Goal: Task Accomplishment & Management: Complete application form

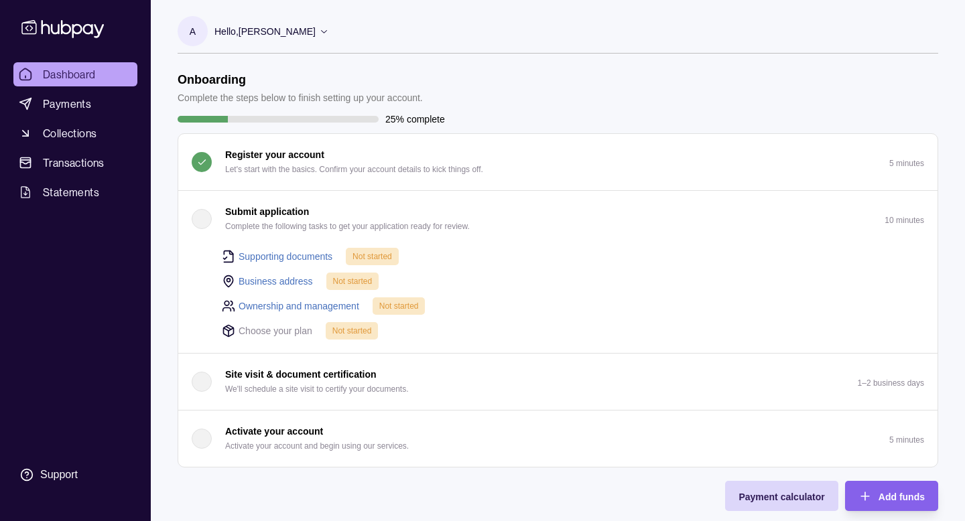
click at [190, 218] on button "Submit application Complete the following tasks to get your application ready f…" at bounding box center [557, 219] width 759 height 56
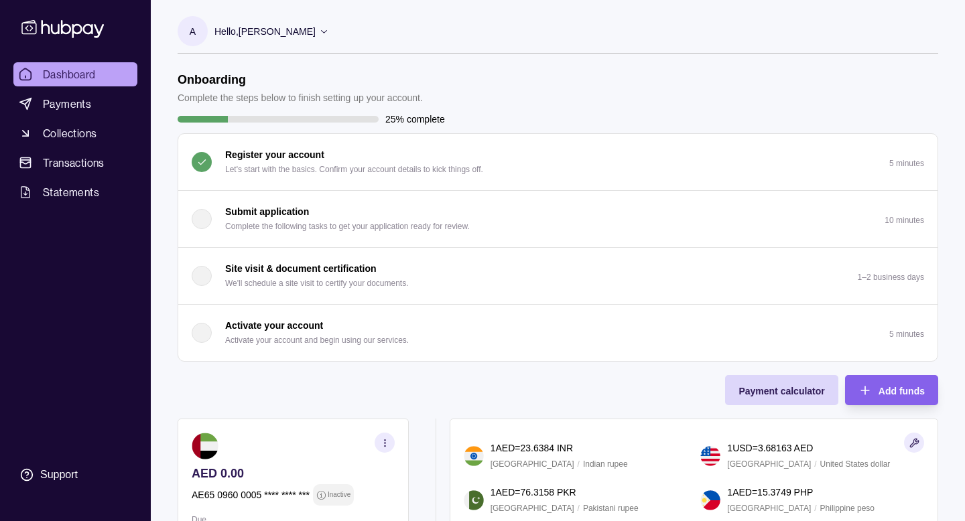
click at [219, 214] on div "Submit application Complete the following tasks to get your application ready f…" at bounding box center [331, 218] width 278 height 29
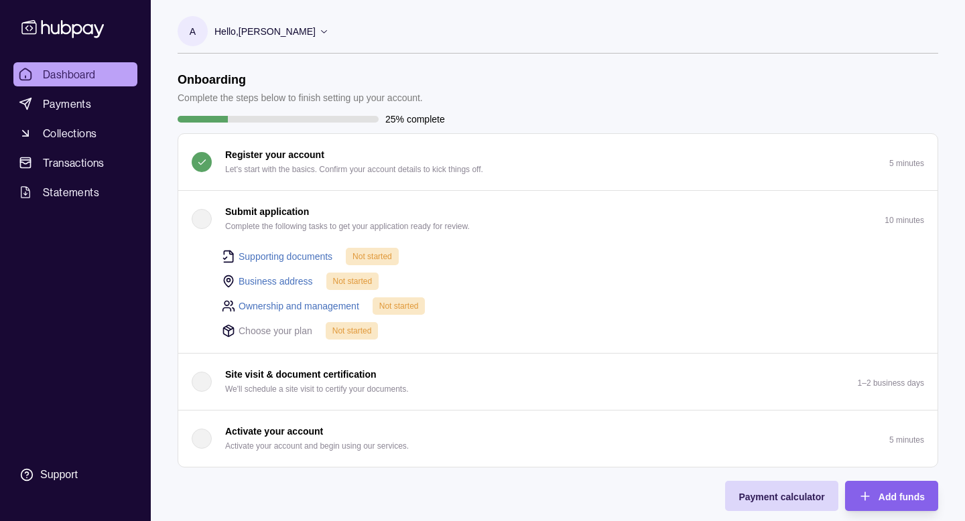
click at [315, 256] on link "Supporting documents" at bounding box center [286, 256] width 94 height 15
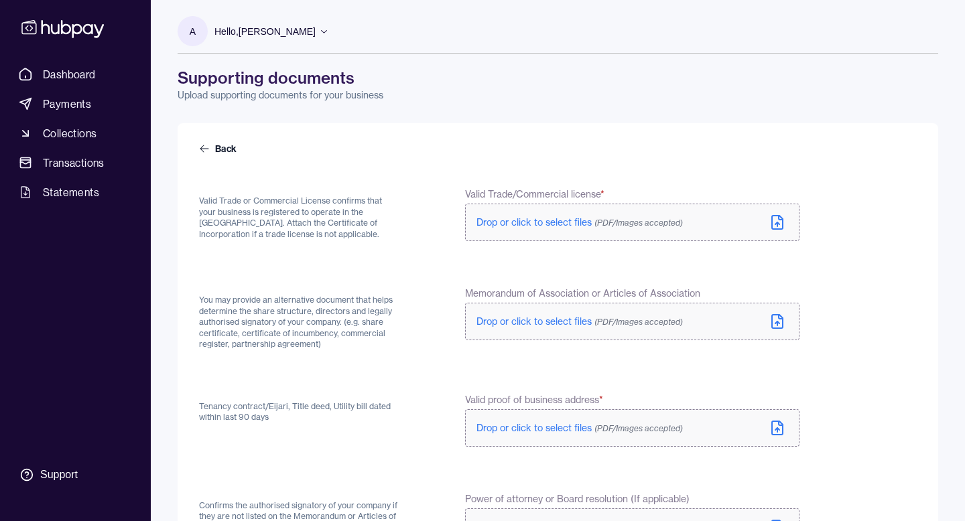
click at [759, 216] on label "Drop or click to select files (PDF/Images accepted)" at bounding box center [632, 223] width 334 height 38
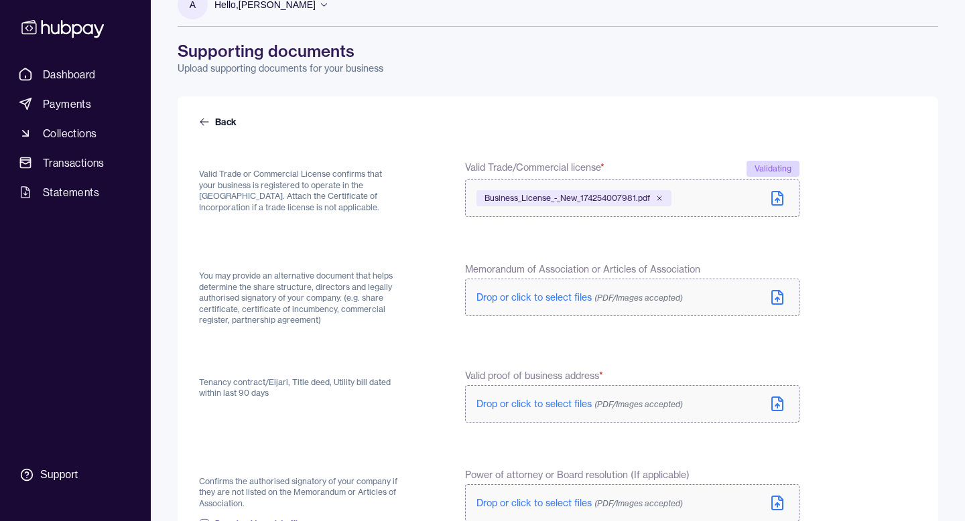
scroll to position [32, 0]
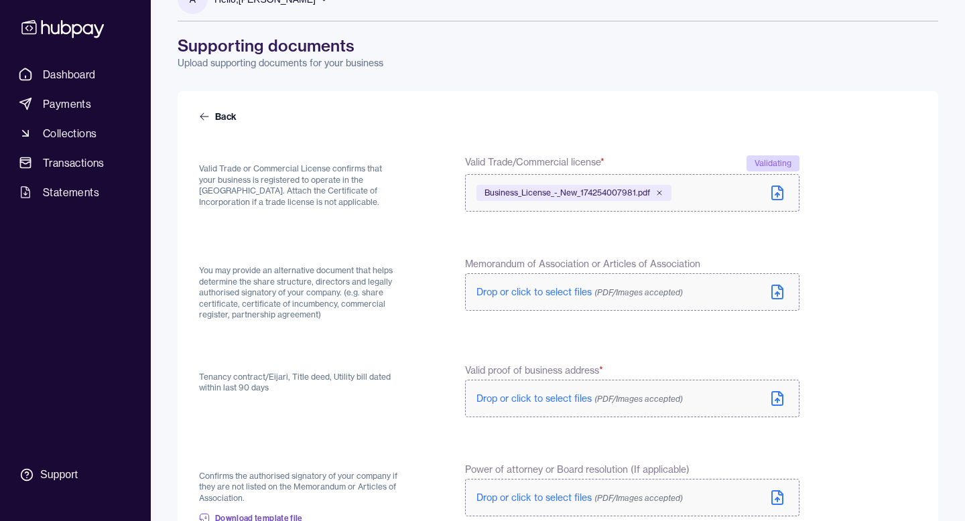
click at [771, 304] on label "Drop or click to select files (PDF/Images accepted)" at bounding box center [632, 292] width 334 height 38
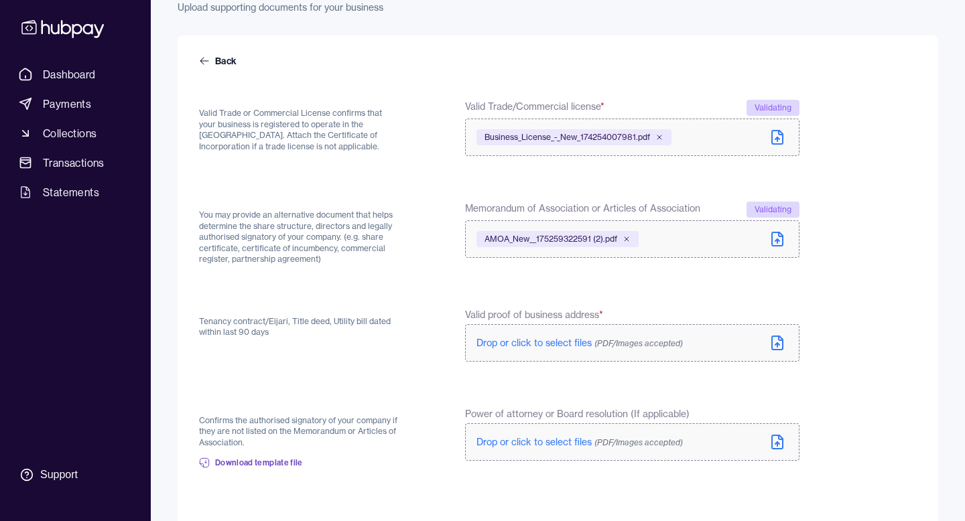
scroll to position [93, 0]
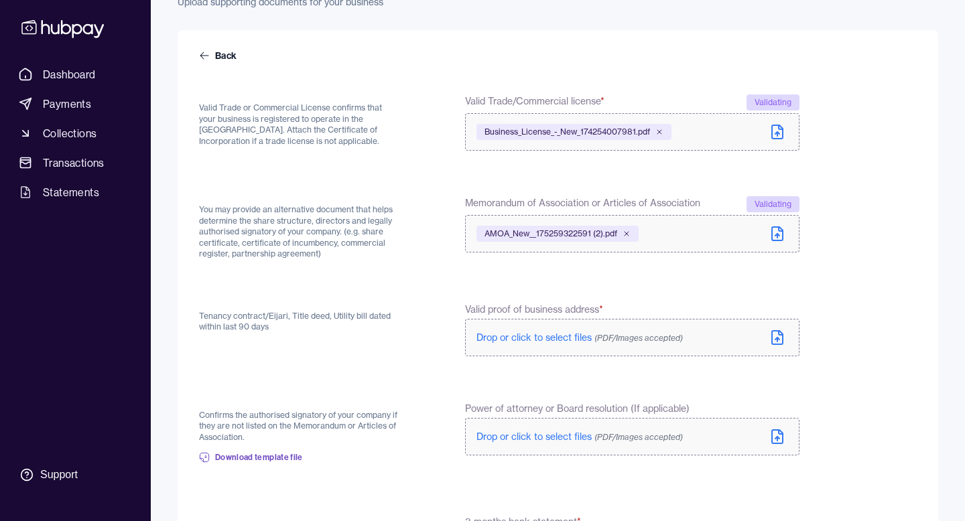
click at [689, 320] on label "Drop or click to select files (PDF/Images accepted)" at bounding box center [632, 338] width 334 height 38
click at [550, 307] on span "Valid proof of business address *" at bounding box center [534, 309] width 138 height 13
drag, startPoint x: 598, startPoint y: 304, endPoint x: 480, endPoint y: 301, distance: 118.0
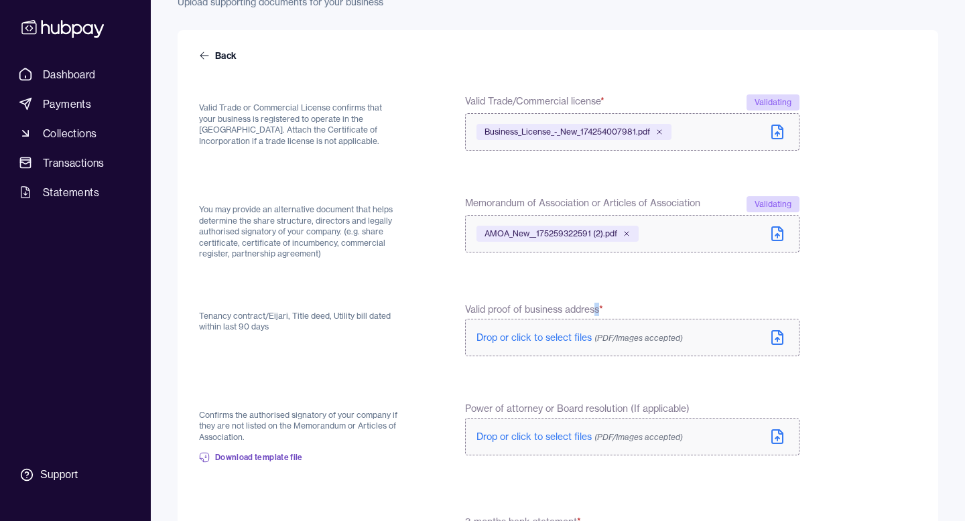
click at [559, 303] on span "Valid proof of business address *" at bounding box center [534, 309] width 138 height 13
drag, startPoint x: 318, startPoint y: 324, endPoint x: 180, endPoint y: 315, distance: 139.0
click at [180, 315] on div "Back Valid Trade or Commercial License confirms that your business is registere…" at bounding box center [558, 416] width 761 height 773
copy p "Tenancy contract/Eijari, Title deed, Utility bill dated within last 90 days"
click at [754, 338] on label "Drop or click to select files (PDF/Images accepted)" at bounding box center [632, 338] width 334 height 38
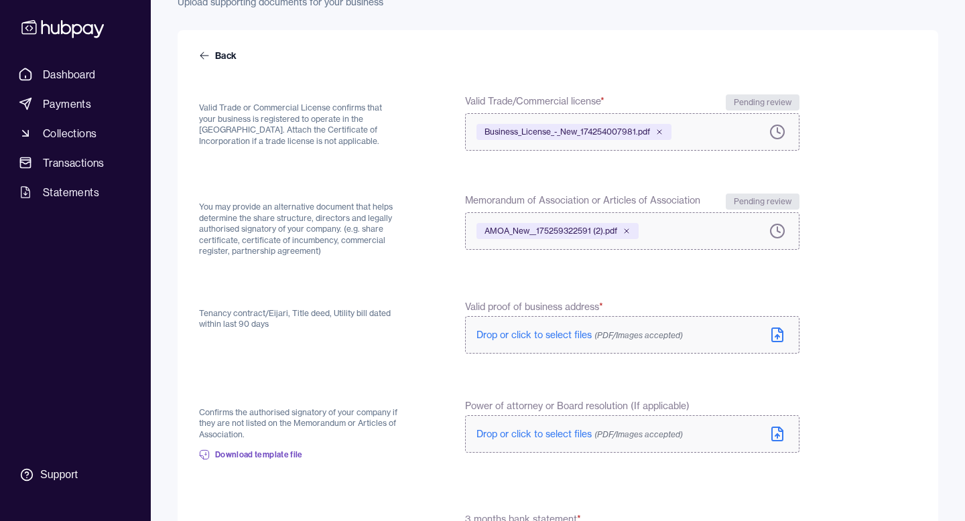
click at [785, 330] on icon at bounding box center [777, 335] width 16 height 16
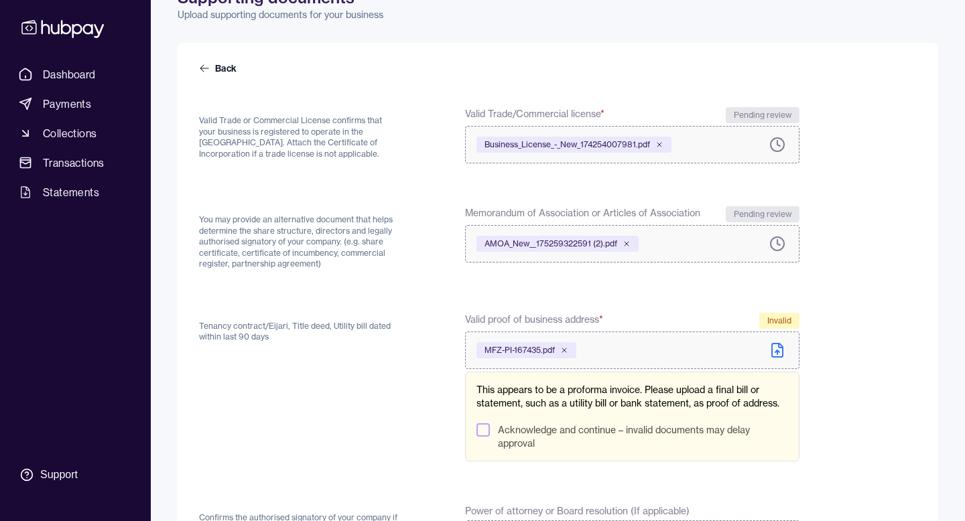
scroll to position [82, 0]
click at [563, 349] on icon at bounding box center [564, 349] width 4 height 4
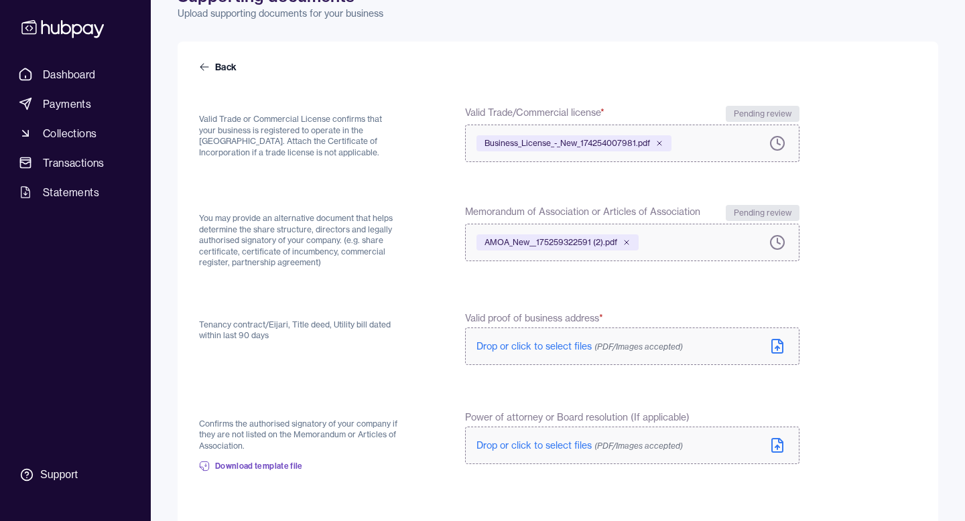
click at [746, 346] on label "Drop or click to select files (PDF/Images accepted)" at bounding box center [632, 347] width 334 height 38
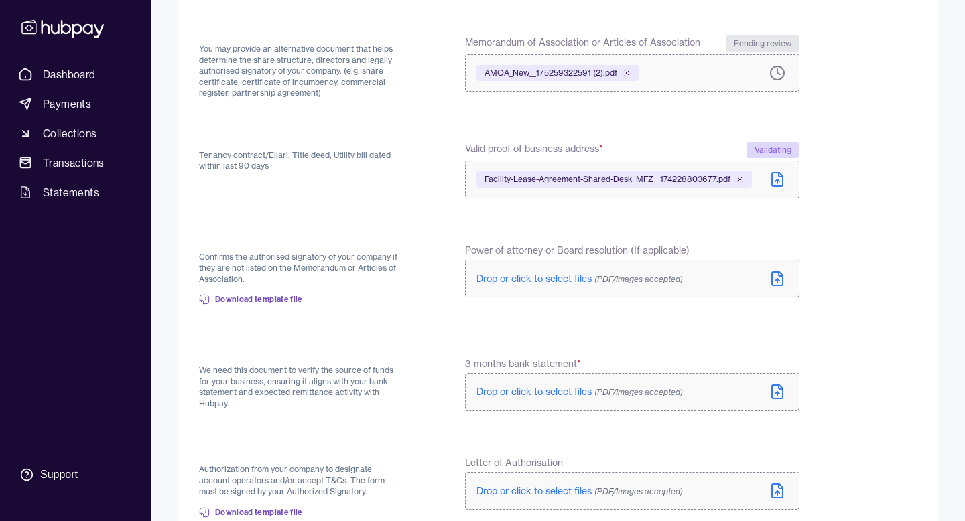
scroll to position [279, 0]
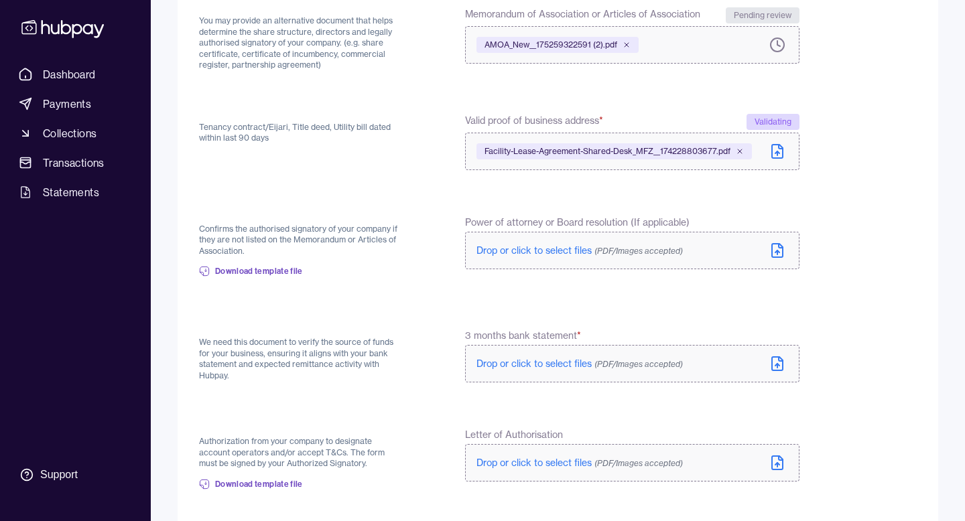
click at [771, 369] on icon at bounding box center [777, 364] width 16 height 16
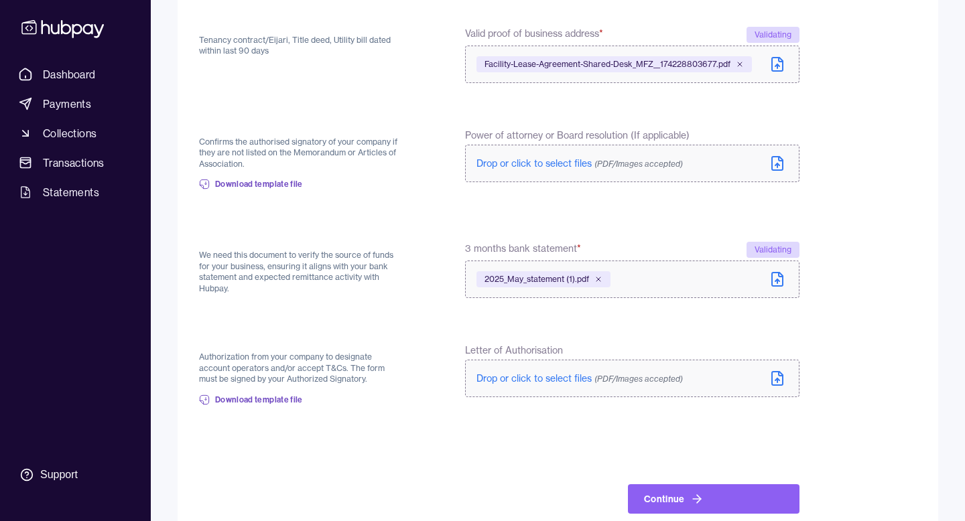
scroll to position [393, 0]
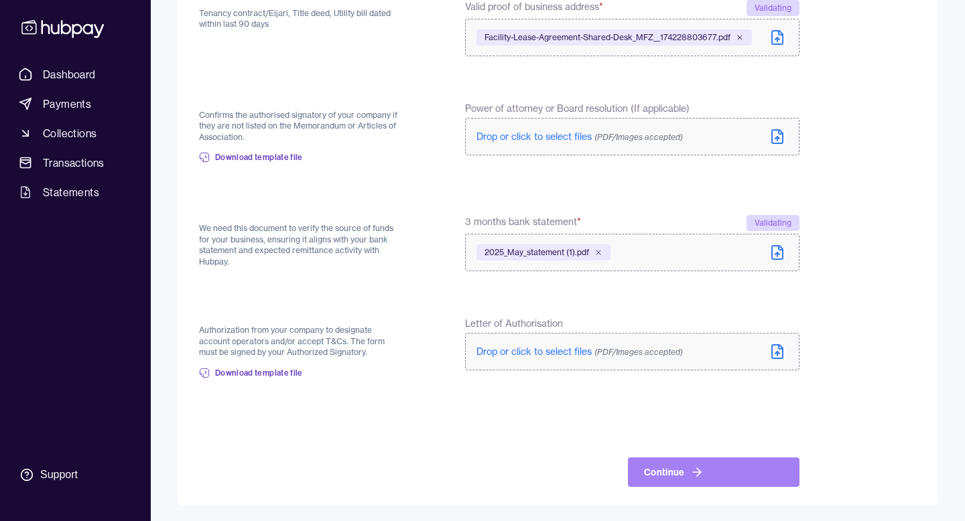
click at [674, 476] on button "Continue" at bounding box center [714, 472] width 172 height 29
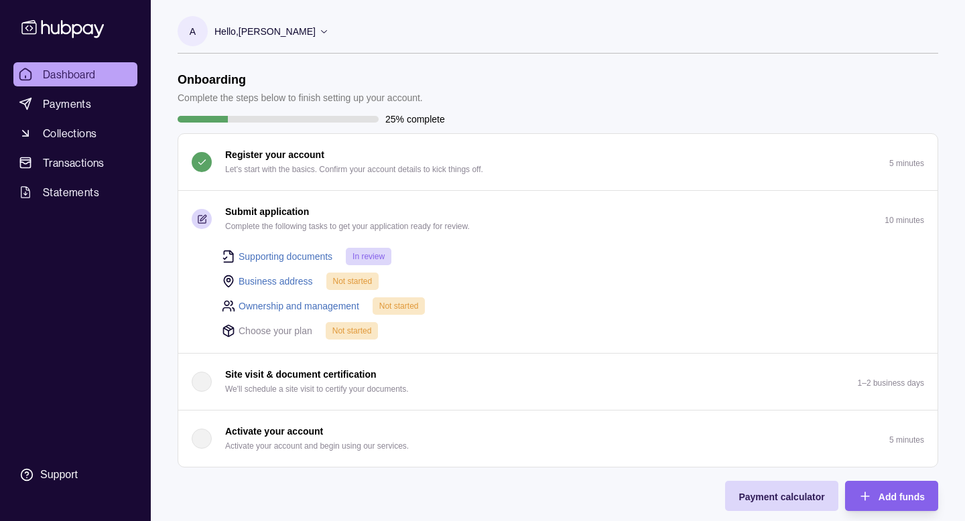
click at [344, 280] on span "Not started" at bounding box center [353, 281] width 40 height 9
click at [287, 279] on link "Business address" at bounding box center [276, 281] width 74 height 15
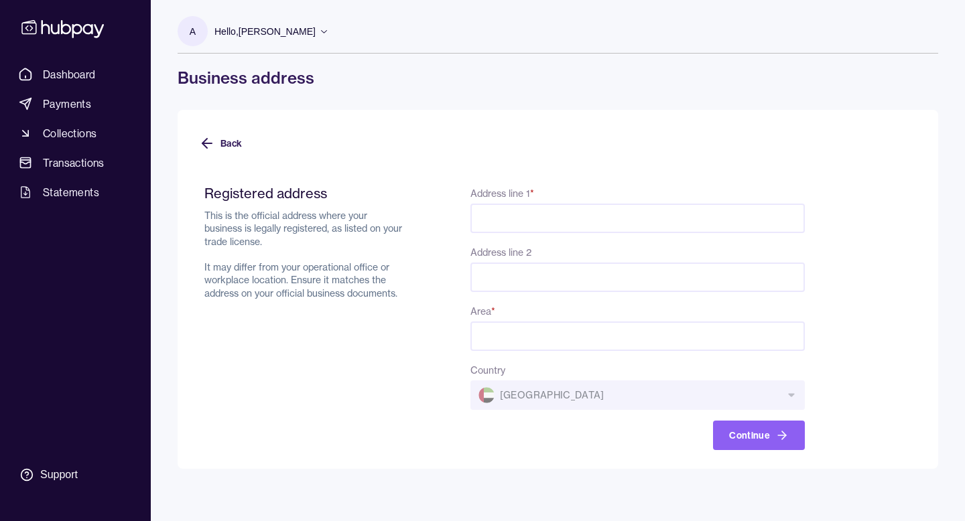
click at [526, 212] on input "Address line 1 *" at bounding box center [637, 218] width 334 height 29
paste input "**********"
drag, startPoint x: 740, startPoint y: 218, endPoint x: 832, endPoint y: 221, distance: 91.8
click at [832, 221] on form "**********" at bounding box center [558, 309] width 718 height 281
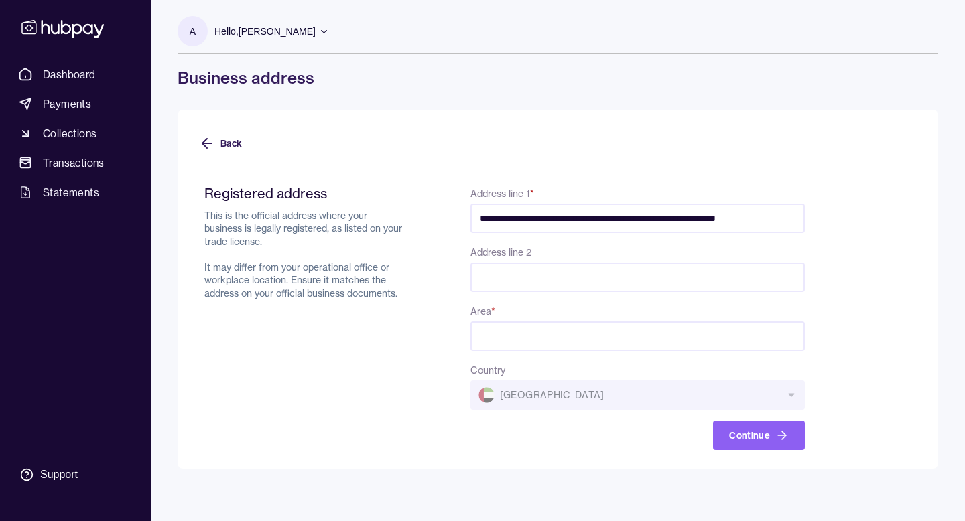
type input "**********"
click at [608, 346] on input "Area *" at bounding box center [637, 336] width 334 height 29
type input "*****"
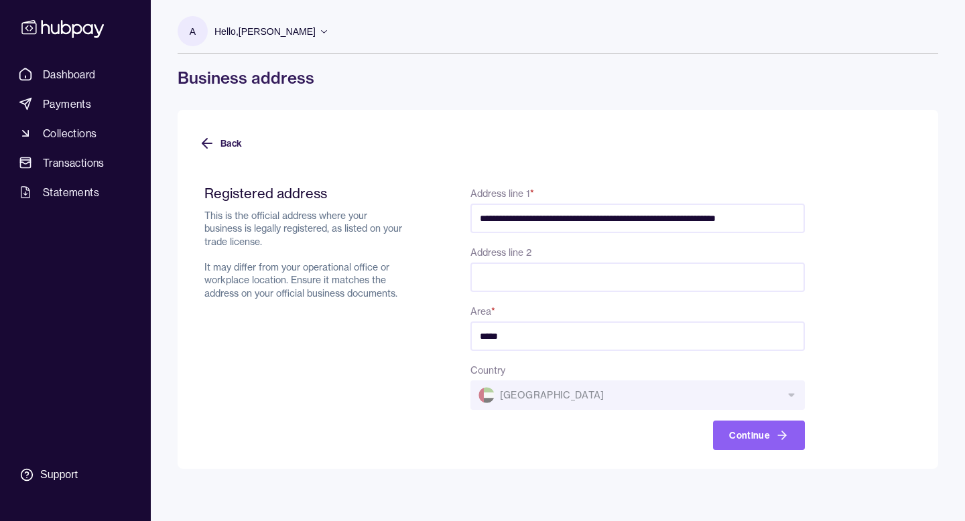
drag, startPoint x: 736, startPoint y: 218, endPoint x: 819, endPoint y: 218, distance: 82.4
click at [819, 218] on form "**********" at bounding box center [558, 309] width 718 height 281
type input "**********"
click at [850, 224] on form "**********" at bounding box center [558, 309] width 718 height 281
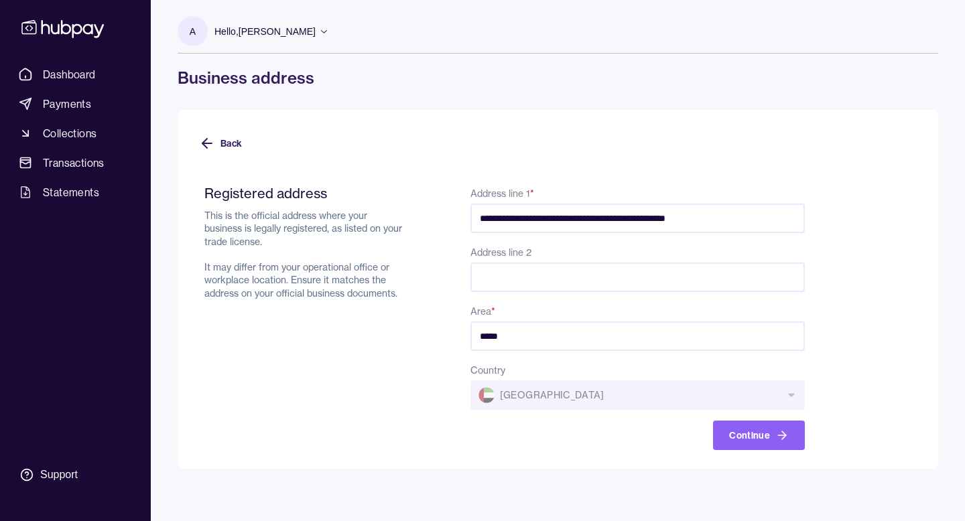
click at [739, 452] on div "**********" at bounding box center [558, 289] width 761 height 359
click at [746, 434] on button "Continue" at bounding box center [759, 435] width 92 height 29
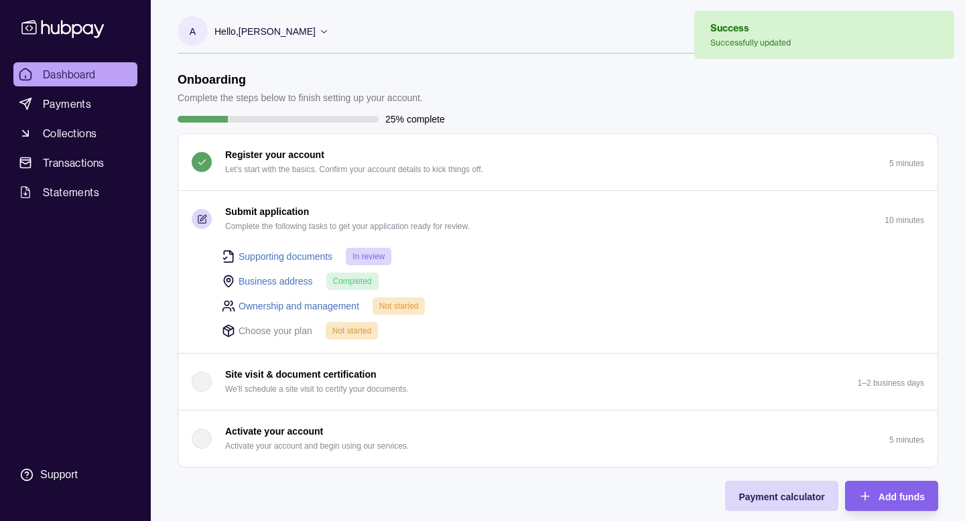
click at [333, 304] on link "Ownership and management" at bounding box center [299, 306] width 121 height 15
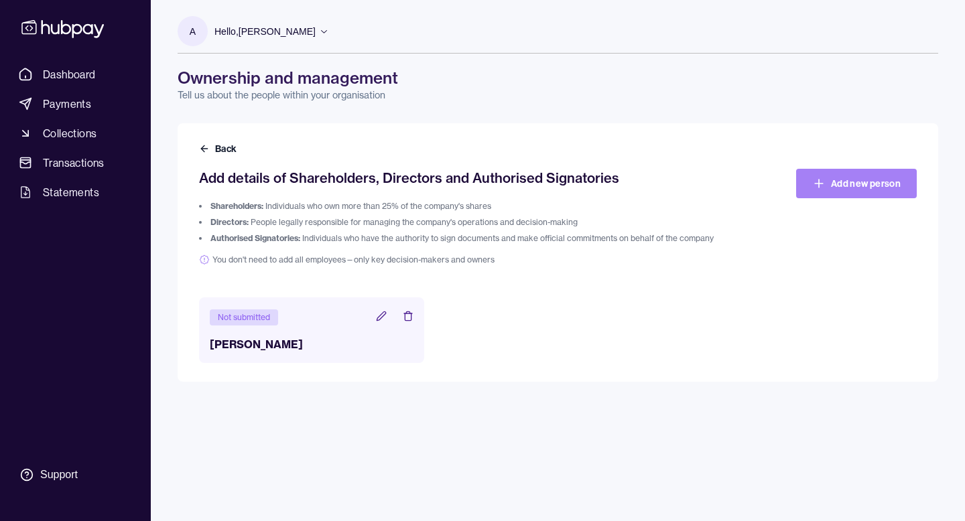
click at [838, 186] on link "Add new person" at bounding box center [856, 183] width 121 height 29
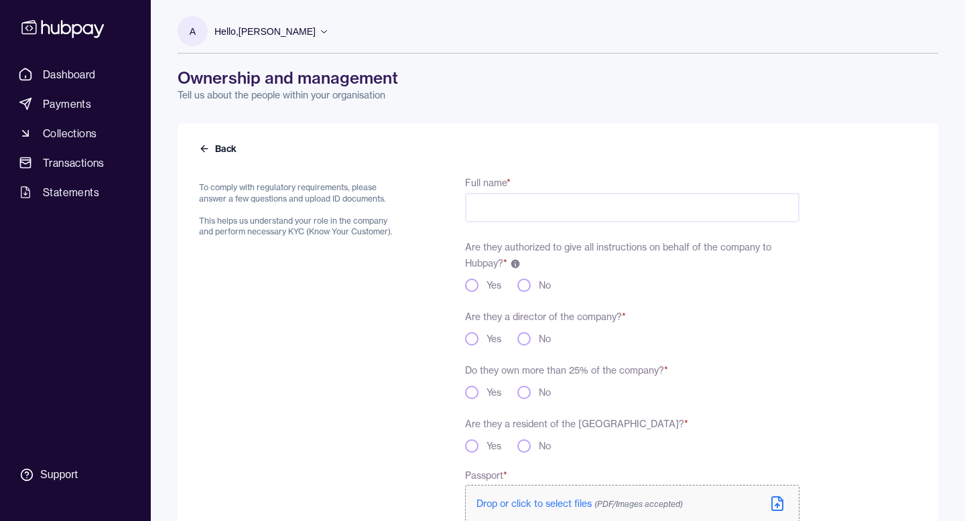
click at [497, 212] on input "Full name *" at bounding box center [632, 207] width 334 height 29
type input "**********"
click at [520, 253] on label "Are they authorized to give all instructions on behalf of the company to Hubpay…" at bounding box center [618, 255] width 306 height 28
click at [470, 286] on button "Yes" at bounding box center [471, 285] width 13 height 13
click at [470, 335] on button "Yes" at bounding box center [471, 338] width 13 height 13
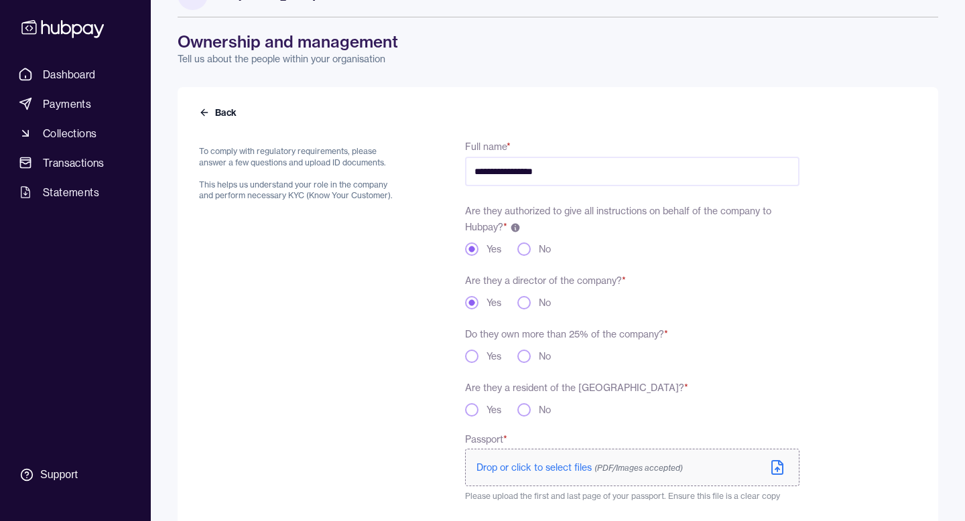
click at [468, 356] on button "Yes" at bounding box center [471, 356] width 13 height 13
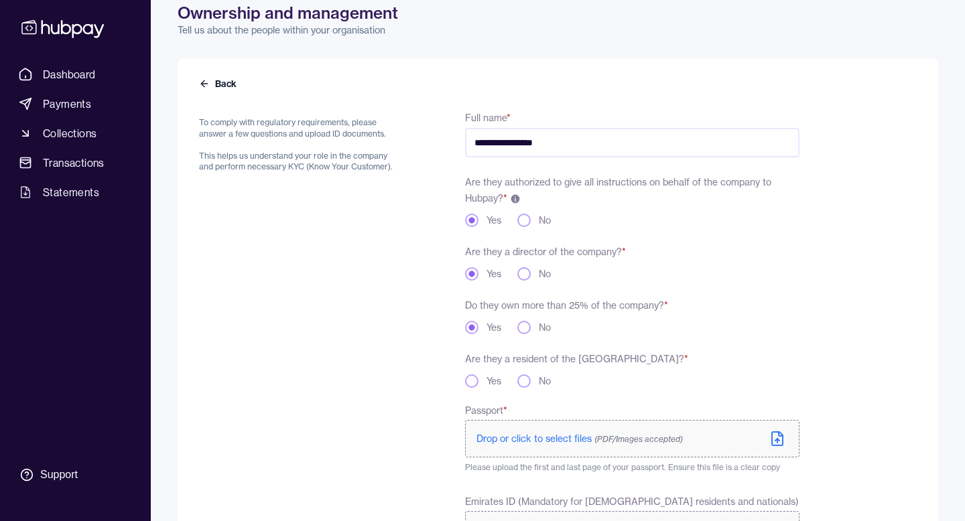
scroll to position [73, 0]
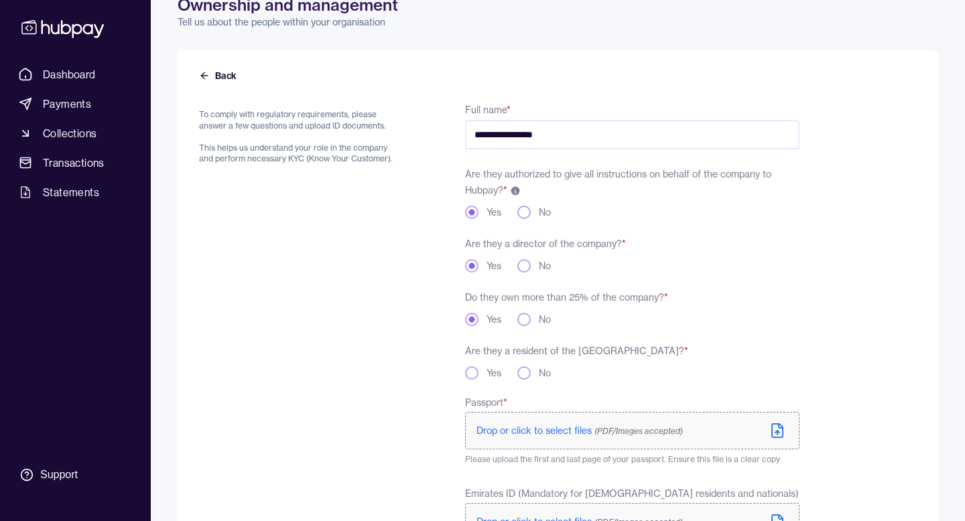
click at [468, 373] on button "Yes" at bounding box center [471, 373] width 13 height 13
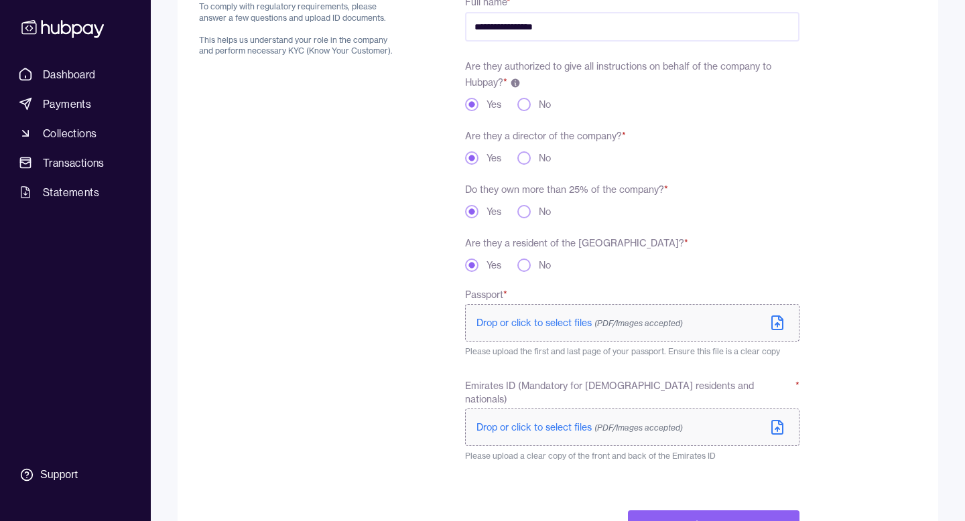
scroll to position [184, 0]
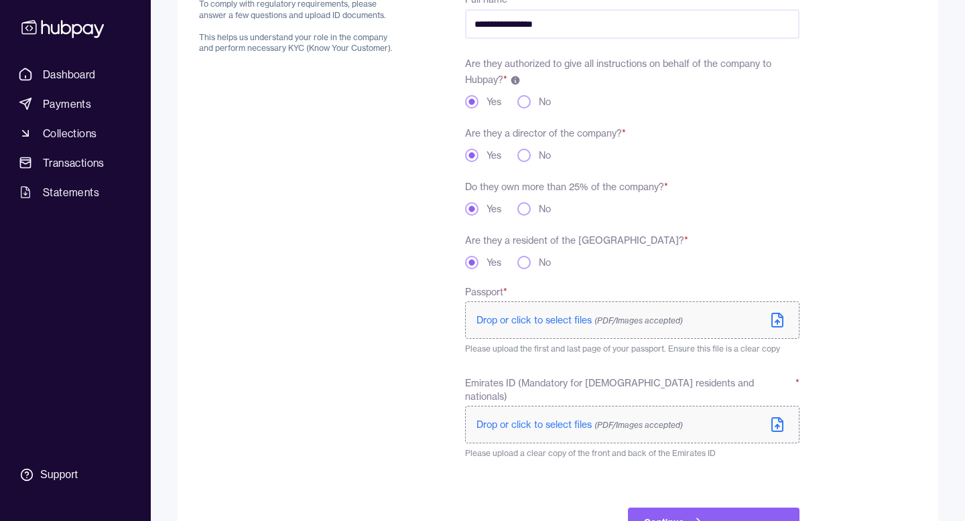
click at [767, 321] on label "Drop or click to select files (PDF/Images accepted)" at bounding box center [632, 321] width 334 height 38
click at [567, 406] on label "Drop or click to select files (PDF/Images accepted)" at bounding box center [632, 425] width 334 height 38
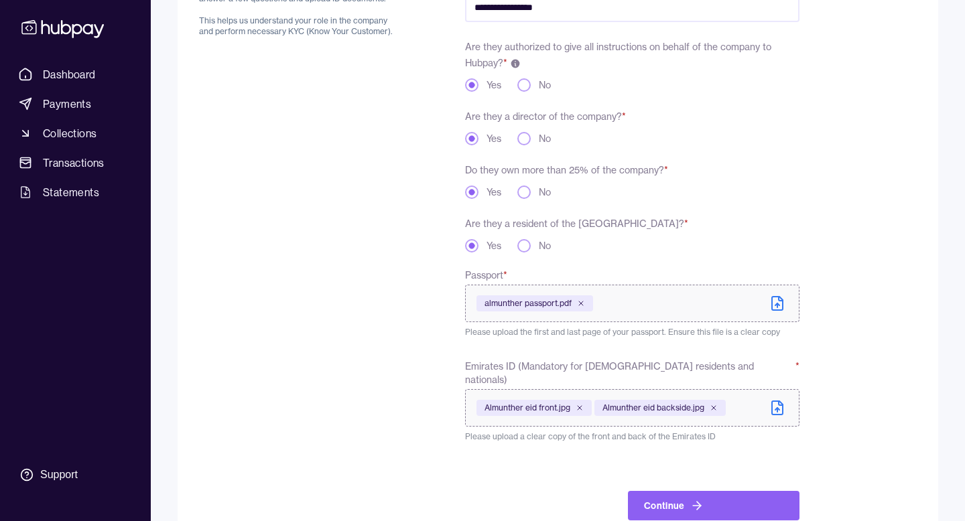
scroll to position [221, 0]
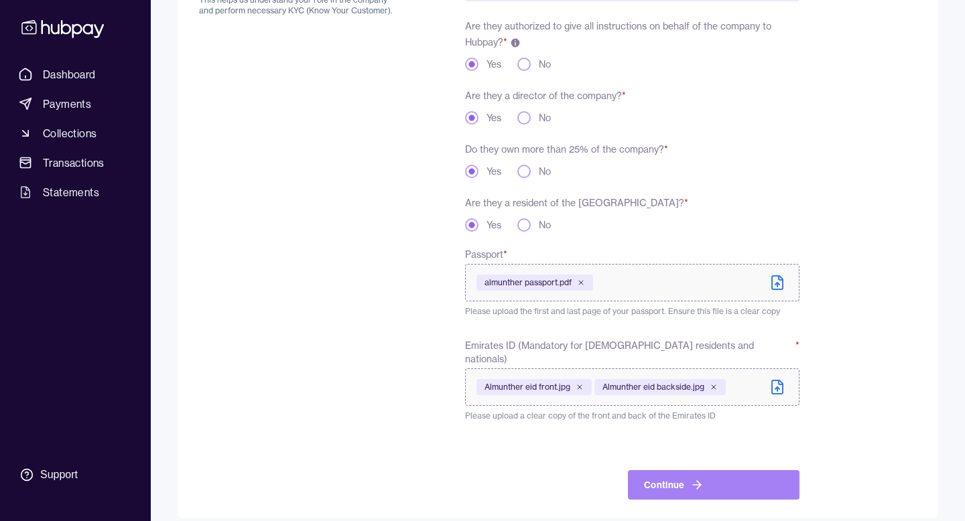
click at [680, 476] on button "Continue" at bounding box center [714, 484] width 172 height 29
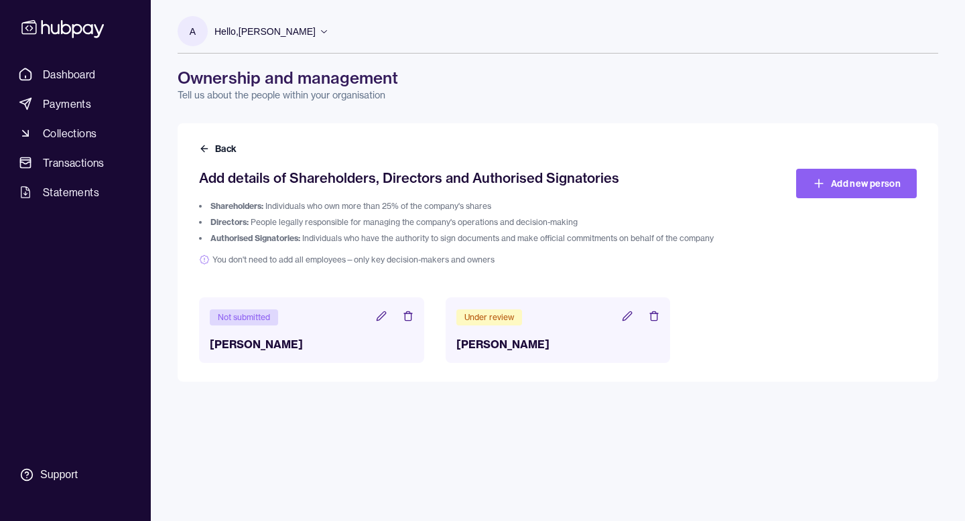
click at [381, 318] on icon at bounding box center [381, 316] width 9 height 9
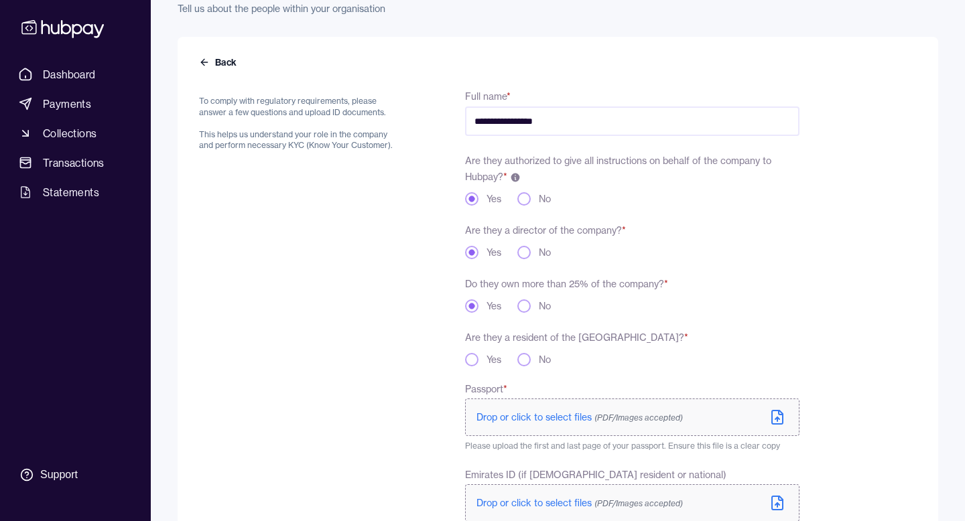
scroll to position [139, 0]
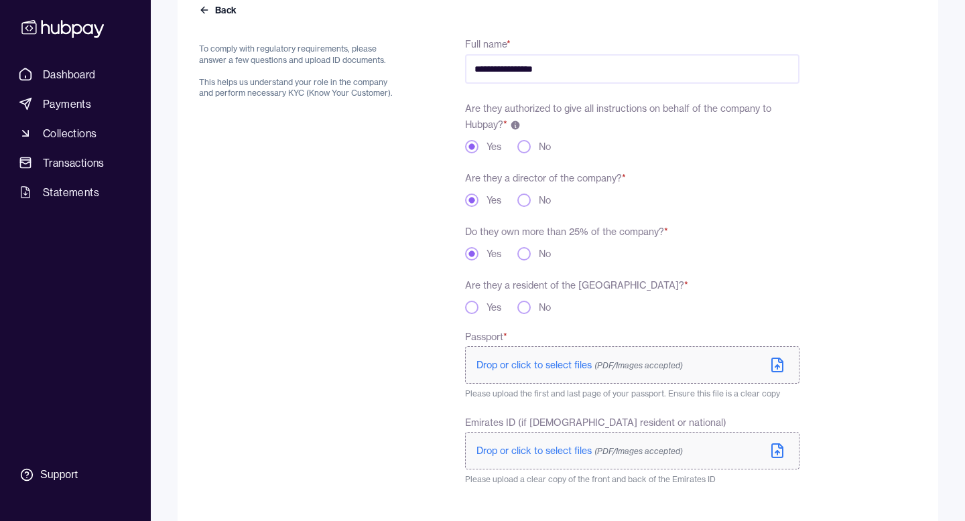
click at [477, 311] on div "Yes" at bounding box center [483, 307] width 36 height 13
click at [470, 309] on button "Yes" at bounding box center [471, 307] width 13 height 13
click at [775, 356] on label "Drop or click to select files (PDF/Images accepted)" at bounding box center [632, 365] width 334 height 38
click at [632, 460] on label "Drop or click to select files (PDF/Images accepted)" at bounding box center [632, 451] width 334 height 38
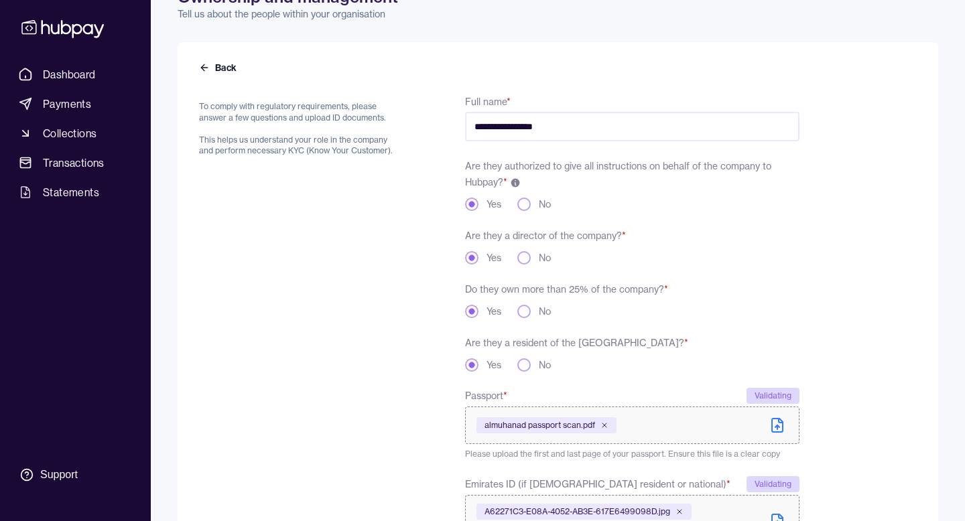
scroll to position [236, 0]
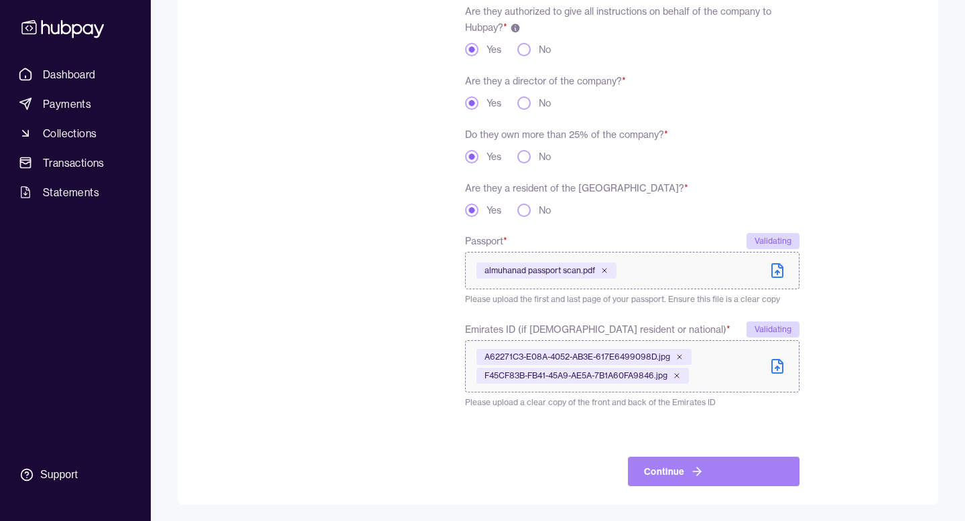
click at [680, 468] on button "Continue" at bounding box center [714, 471] width 172 height 29
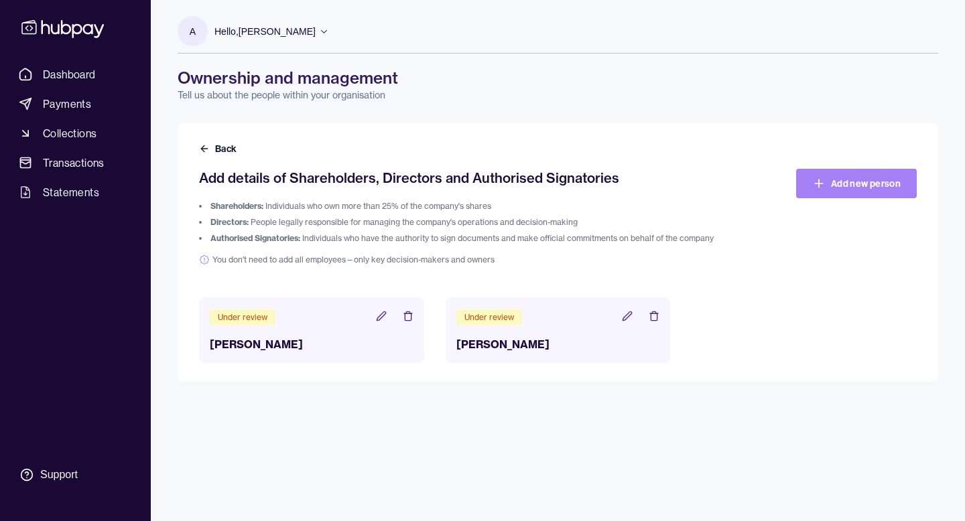
click at [848, 195] on link "Add new person" at bounding box center [856, 183] width 121 height 29
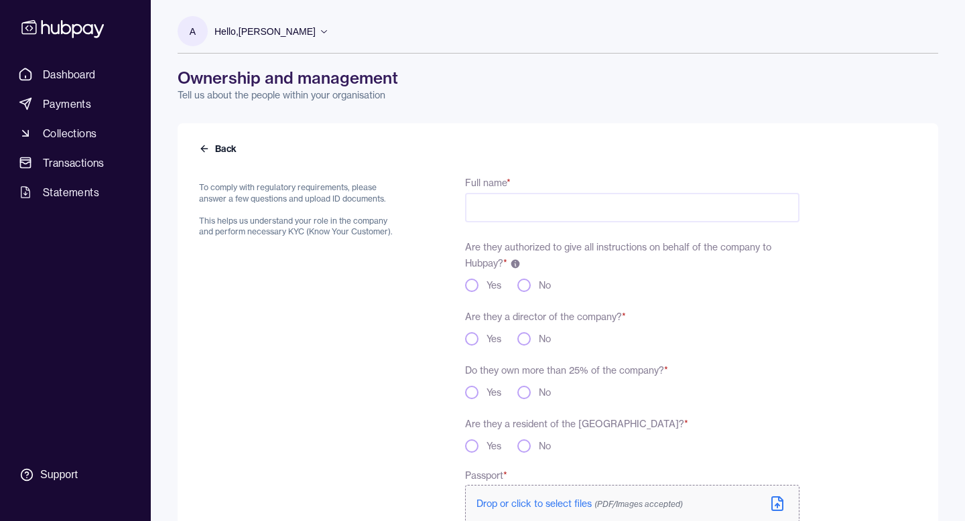
click at [665, 210] on input "Full name *" at bounding box center [632, 207] width 334 height 29
type input "**********"
click at [472, 280] on button "Yes" at bounding box center [471, 285] width 13 height 13
click at [468, 337] on button "Yes" at bounding box center [471, 338] width 13 height 13
click at [467, 382] on div "Do they own more than 25% of the company? * Yes No" at bounding box center [632, 381] width 334 height 38
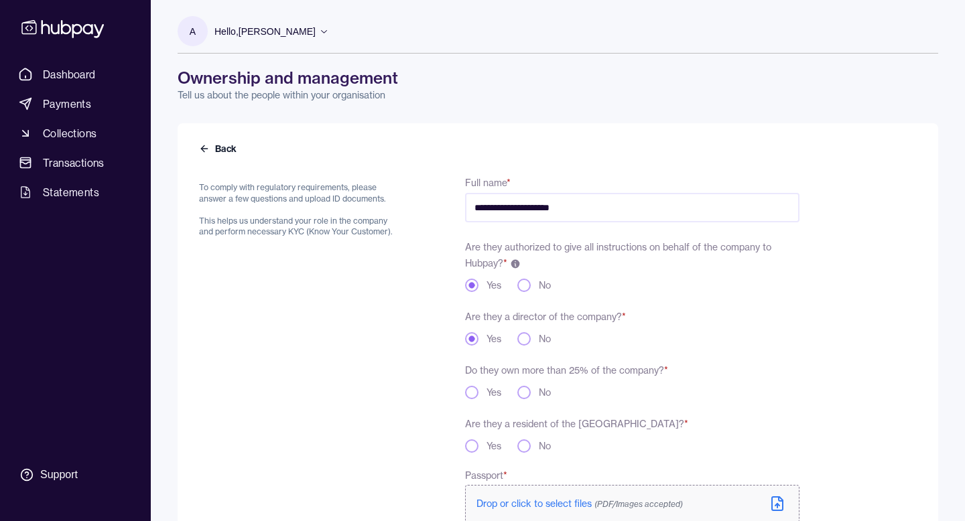
click at [468, 390] on button "Yes" at bounding box center [471, 392] width 13 height 13
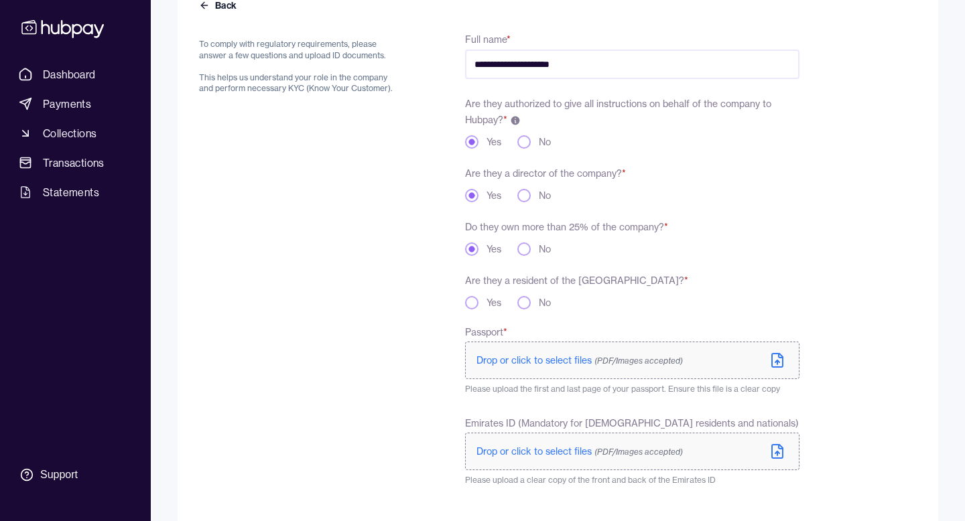
scroll to position [149, 0]
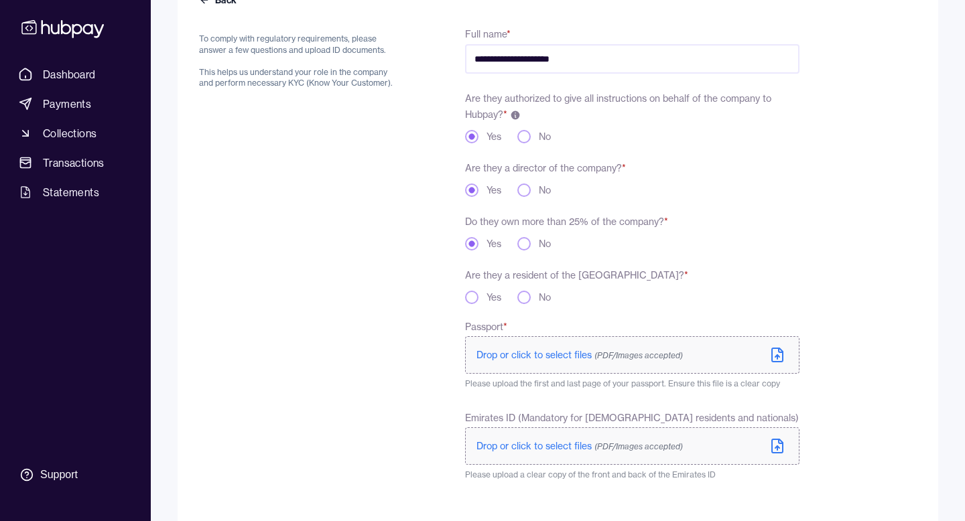
click at [539, 354] on span "Drop or click to select files (PDF/Images accepted)" at bounding box center [579, 355] width 206 height 12
click at [528, 297] on button "No" at bounding box center [523, 297] width 13 height 13
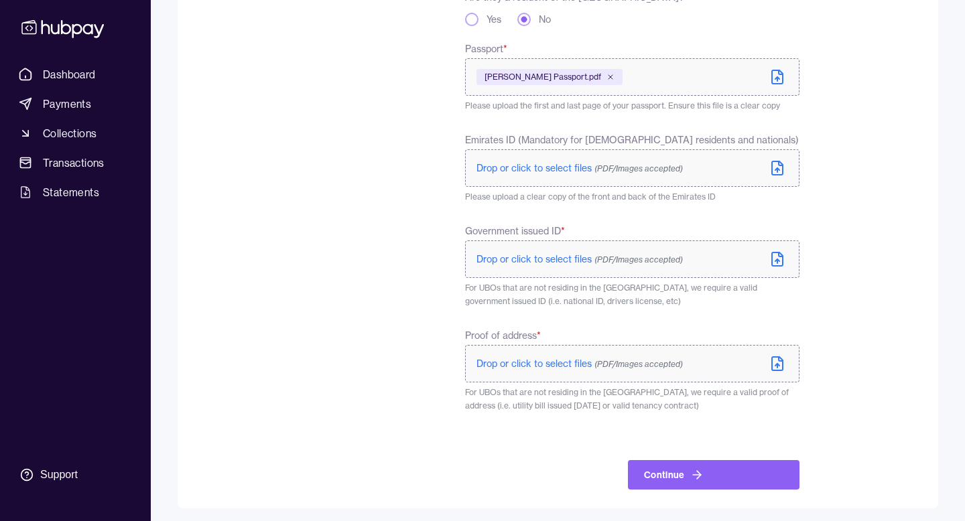
scroll to position [430, 0]
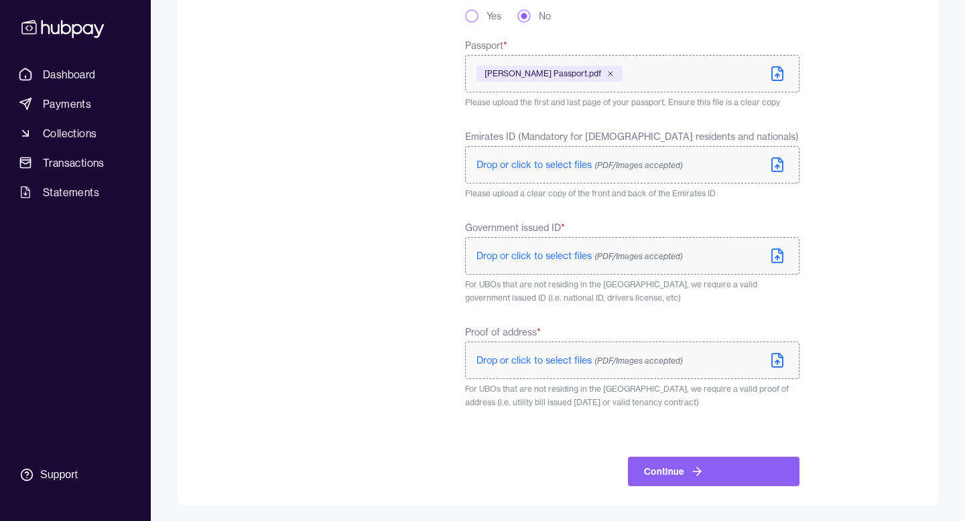
click at [605, 254] on span "(PDF/Images accepted)" at bounding box center [638, 256] width 88 height 10
click at [635, 365] on span "(PDF/Images accepted)" at bounding box center [638, 361] width 88 height 10
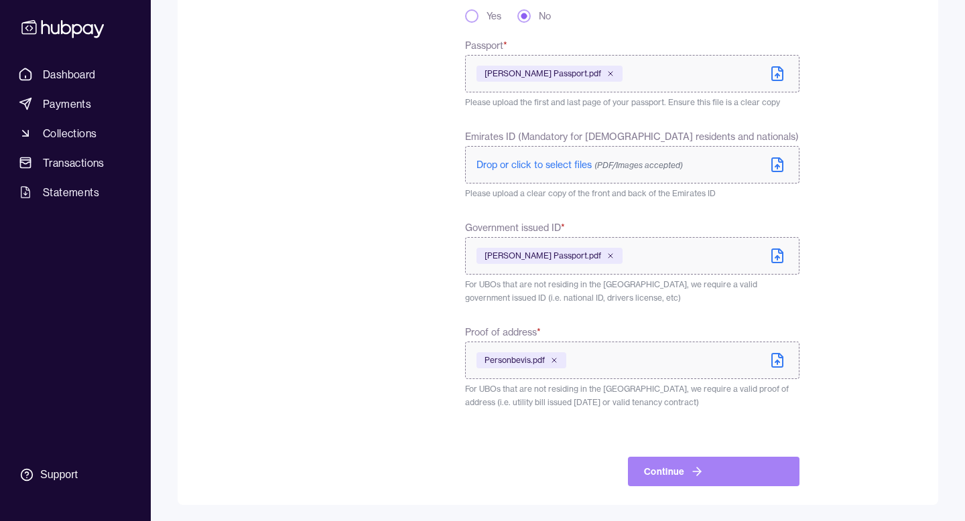
click at [667, 469] on button "Continue" at bounding box center [714, 471] width 172 height 29
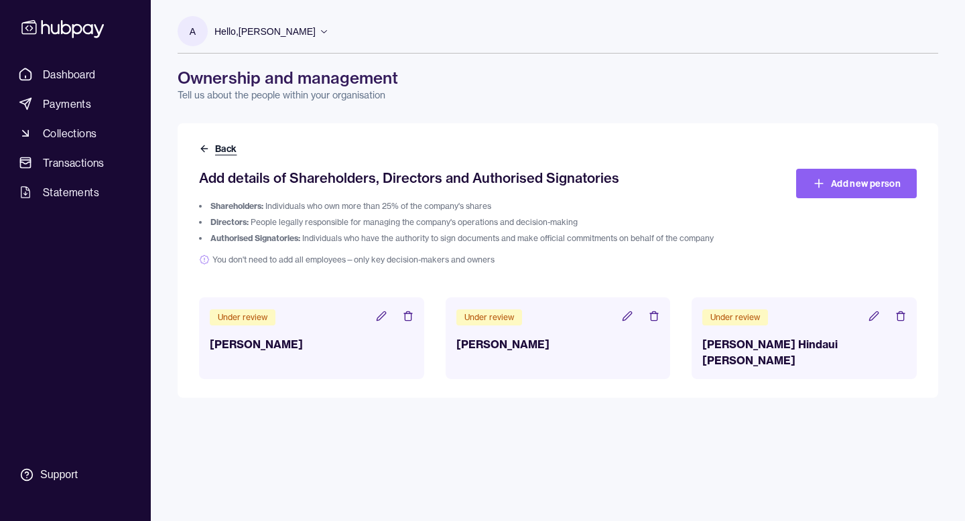
click at [206, 145] on icon at bounding box center [204, 148] width 11 height 11
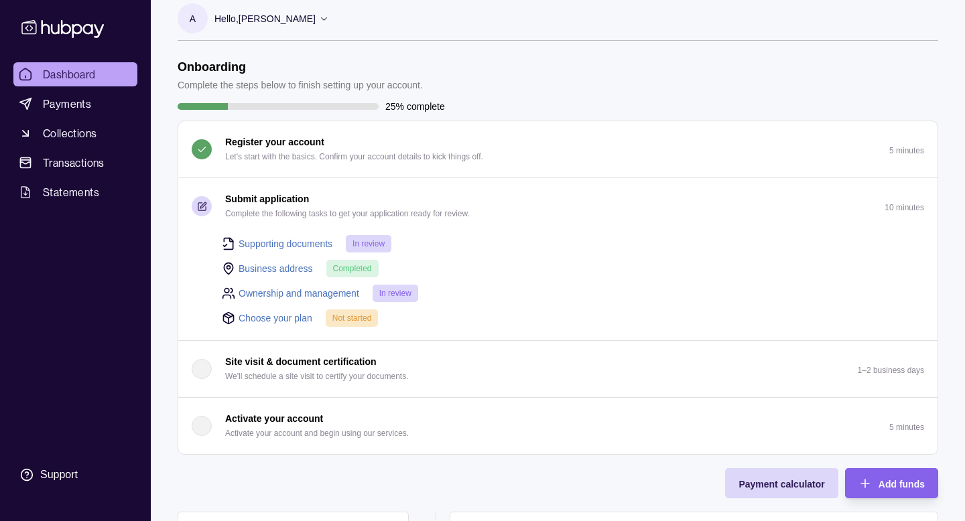
scroll to position [19, 0]
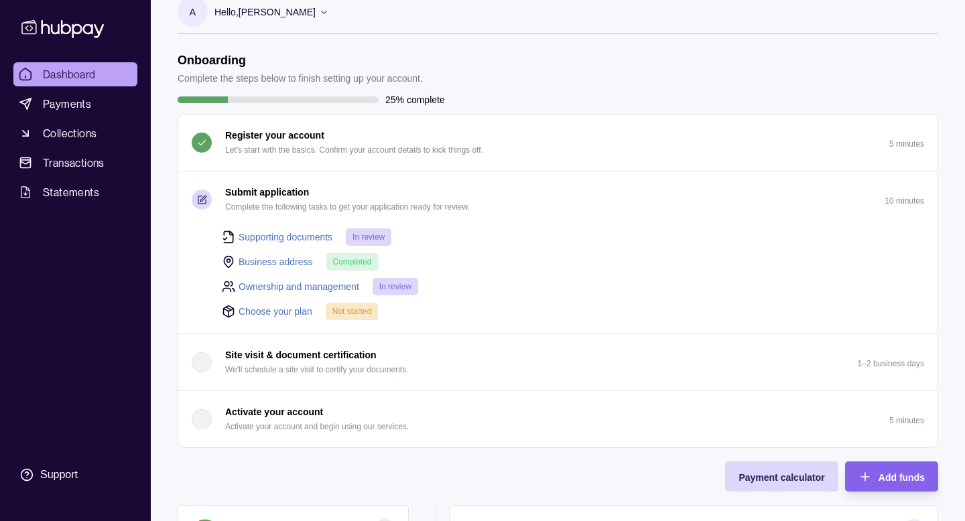
click at [342, 310] on span "Not started" at bounding box center [352, 311] width 40 height 9
click at [302, 306] on link "Choose your plan" at bounding box center [276, 311] width 74 height 15
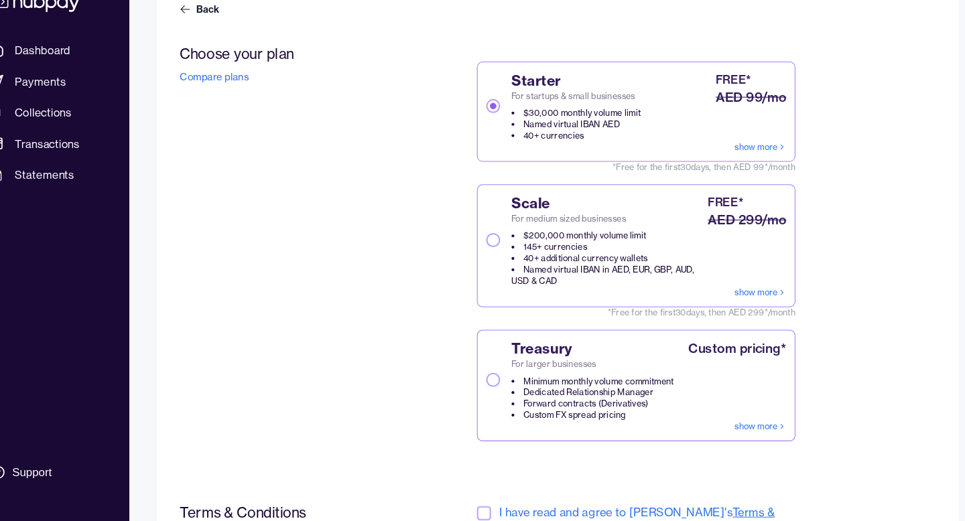
scroll to position [114, 0]
click at [737, 301] on link "show more" at bounding box center [750, 303] width 49 height 11
click at [495, 251] on button "Scale For medium sized businesses $200,000 monthly volume limit 145+ currencies…" at bounding box center [496, 253] width 13 height 13
click at [418, 276] on div "Choose your plan Compare plans Starter For startups & small businesses $30,000 …" at bounding box center [499, 269] width 600 height 403
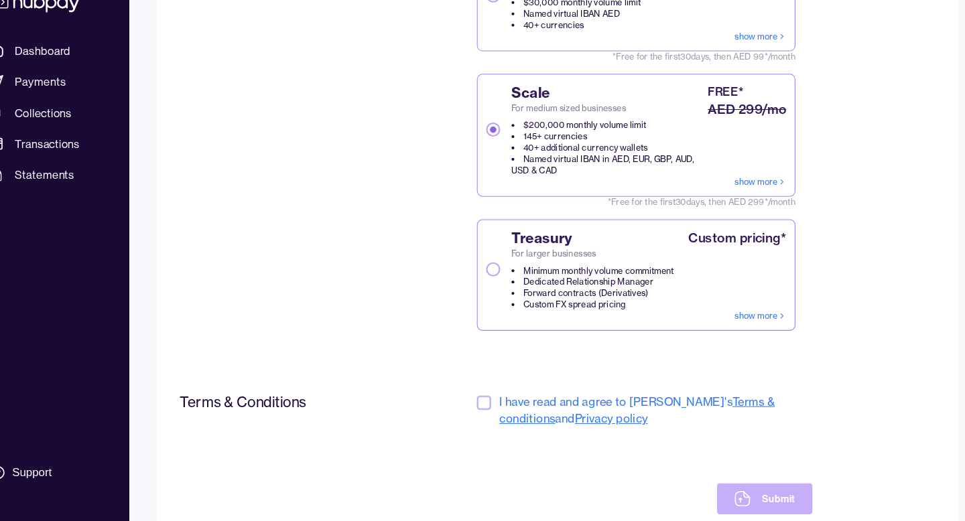
scroll to position [220, 0]
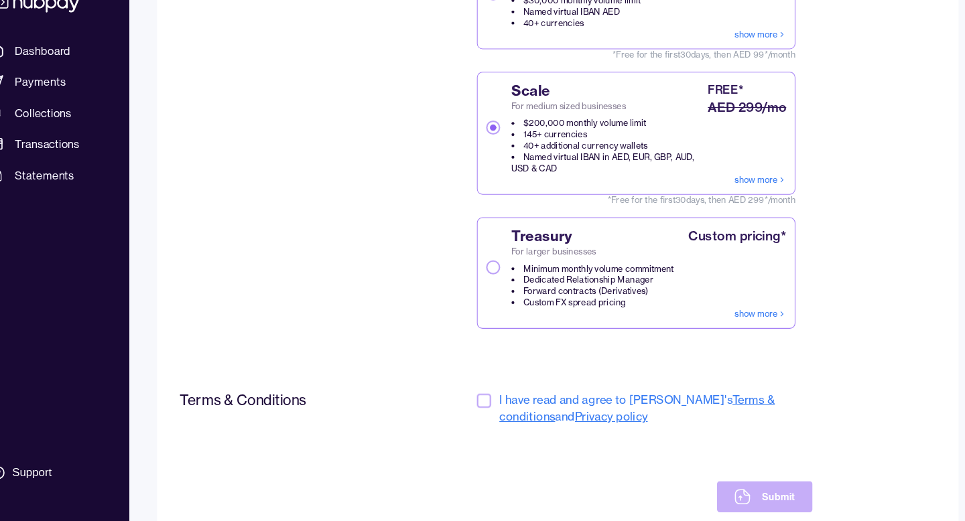
click at [488, 401] on button "button" at bounding box center [487, 406] width 13 height 13
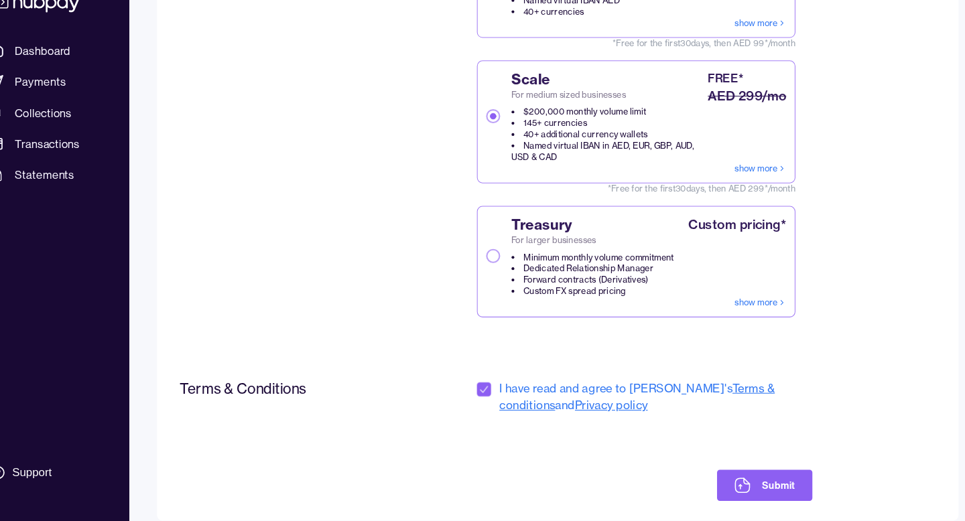
scroll to position [263, 0]
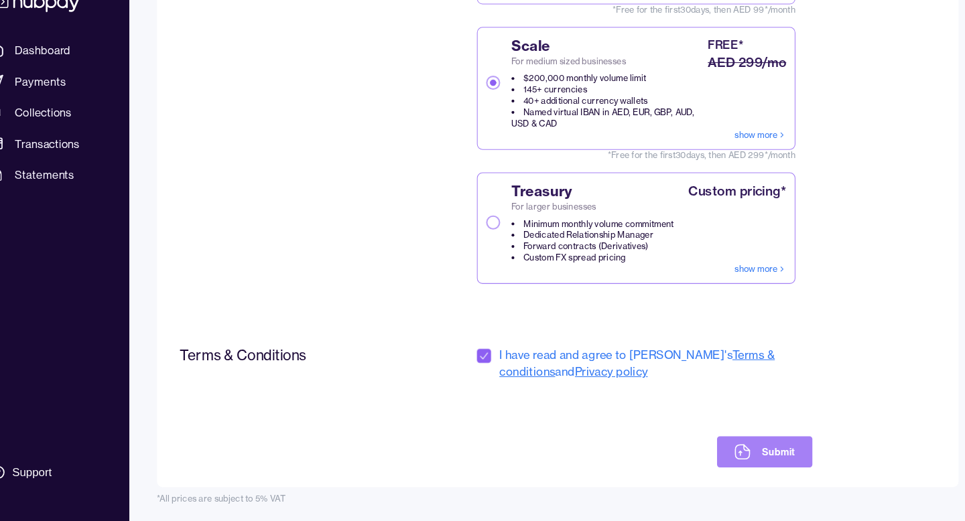
click at [747, 447] on button "Submit" at bounding box center [754, 455] width 90 height 29
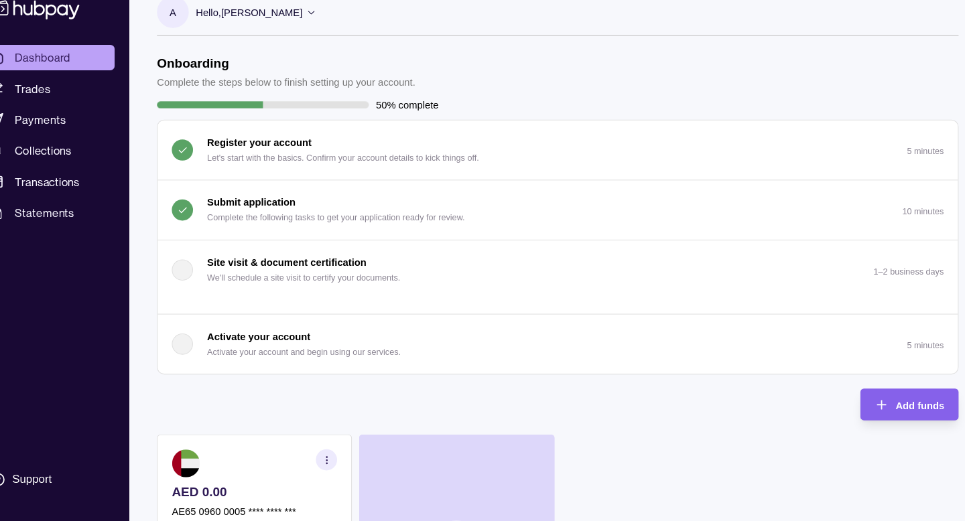
click at [264, 210] on p "Submit application" at bounding box center [267, 211] width 84 height 15
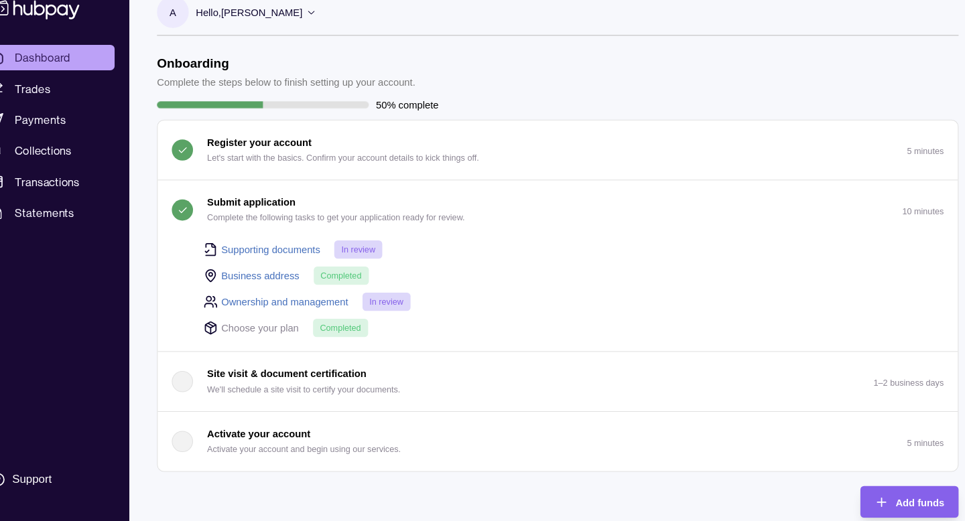
click at [255, 210] on p "Submit application" at bounding box center [267, 211] width 84 height 15
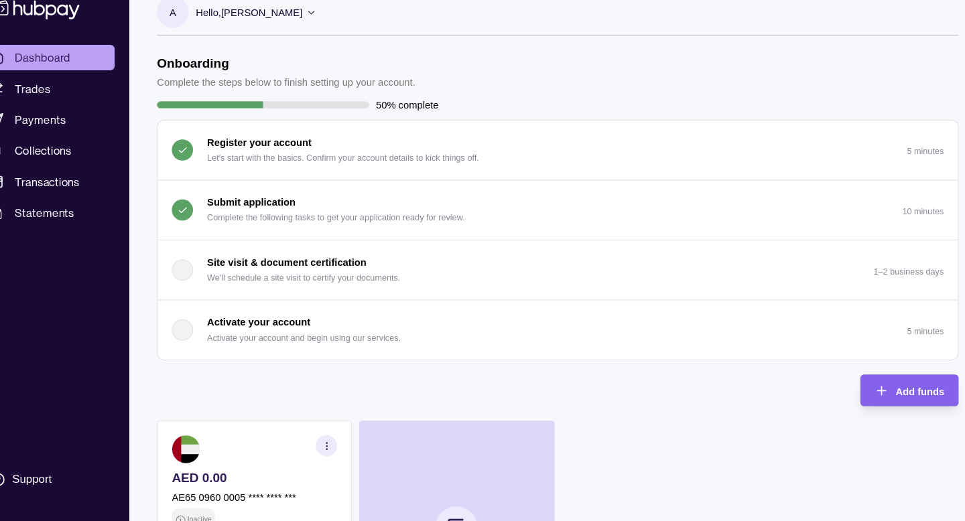
click at [283, 324] on p "Activate your account" at bounding box center [274, 325] width 98 height 15
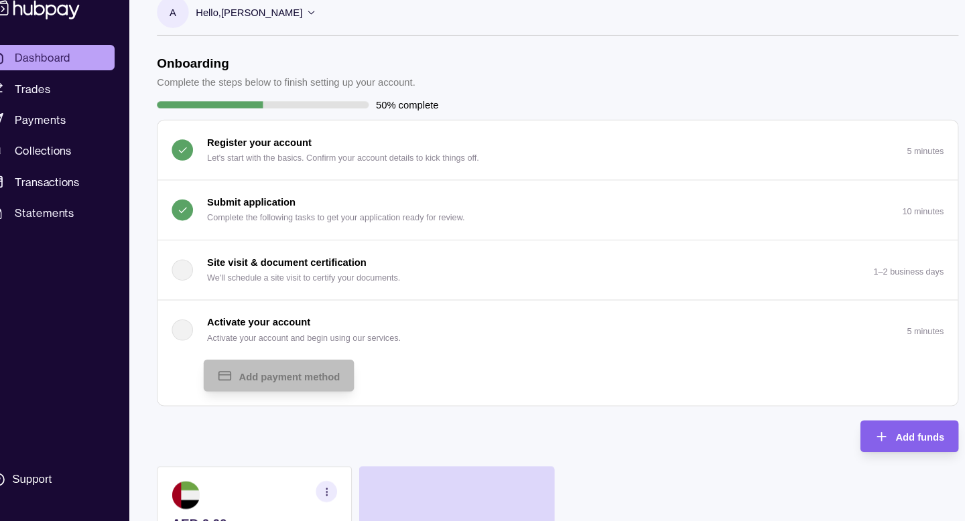
click at [285, 323] on p "Activate your account" at bounding box center [274, 325] width 98 height 15
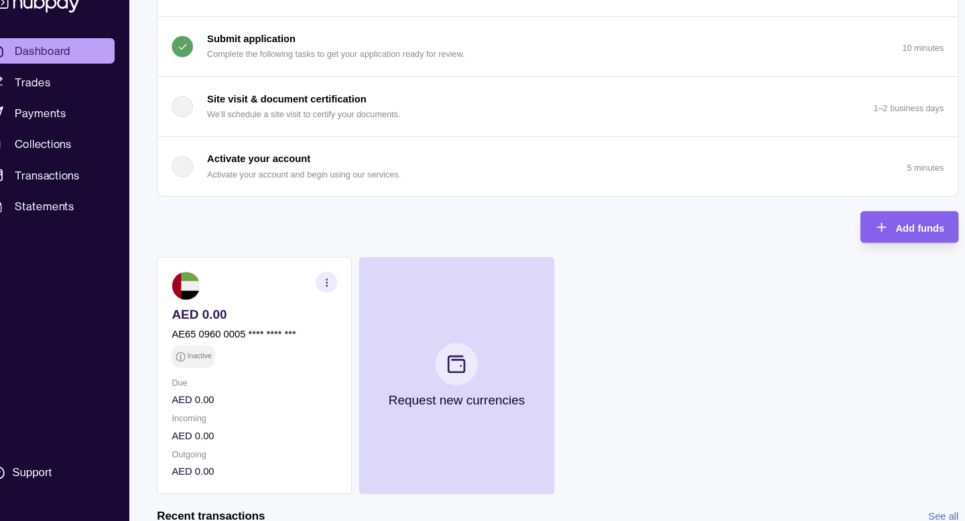
scroll to position [178, 0]
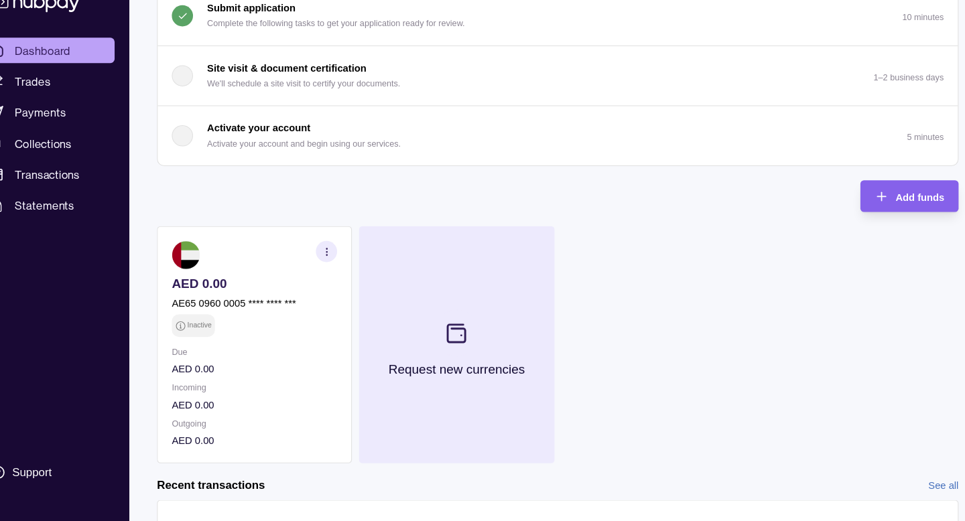
click at [436, 318] on button "Request new currencies" at bounding box center [461, 353] width 185 height 225
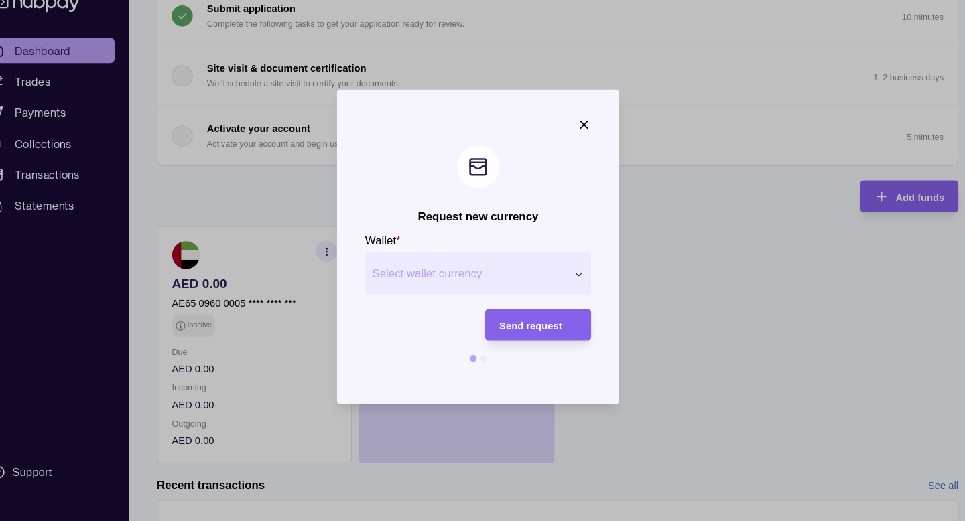
click at [473, 275] on button "Select wallet currency" at bounding box center [482, 286] width 214 height 40
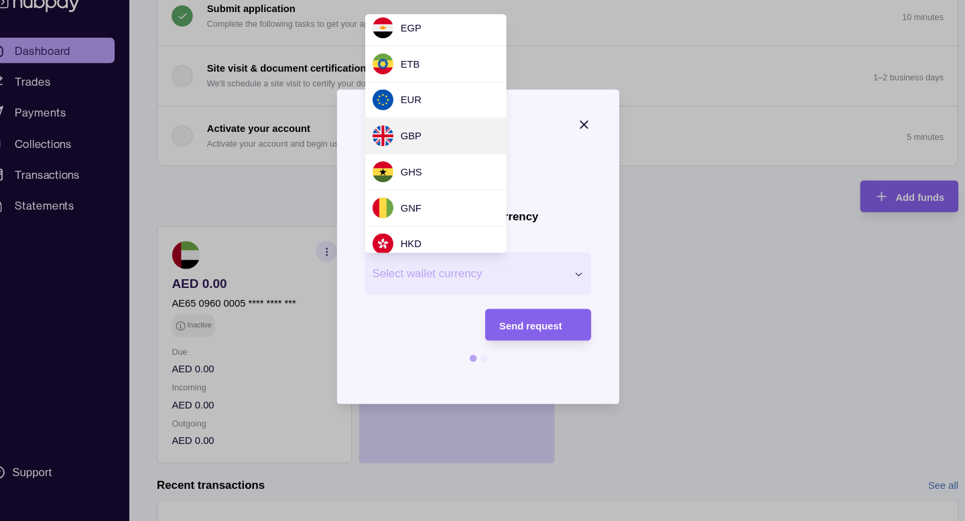
scroll to position [241, 0]
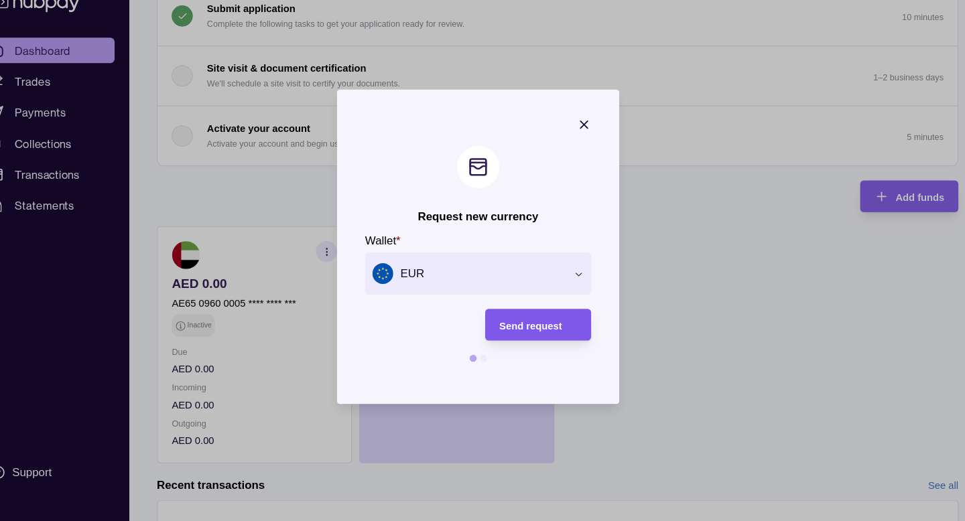
click at [513, 334] on span "Send request" at bounding box center [533, 335] width 60 height 11
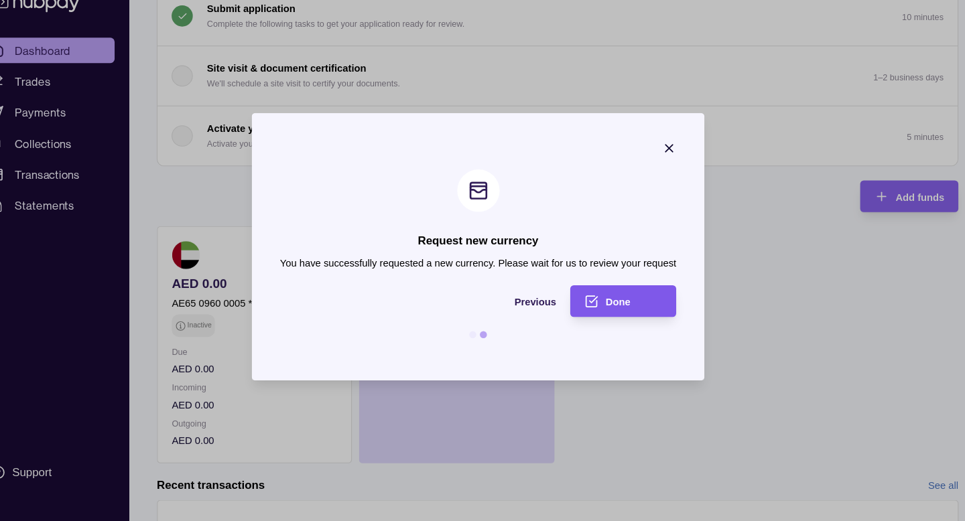
click at [610, 309] on span "Done" at bounding box center [615, 313] width 23 height 11
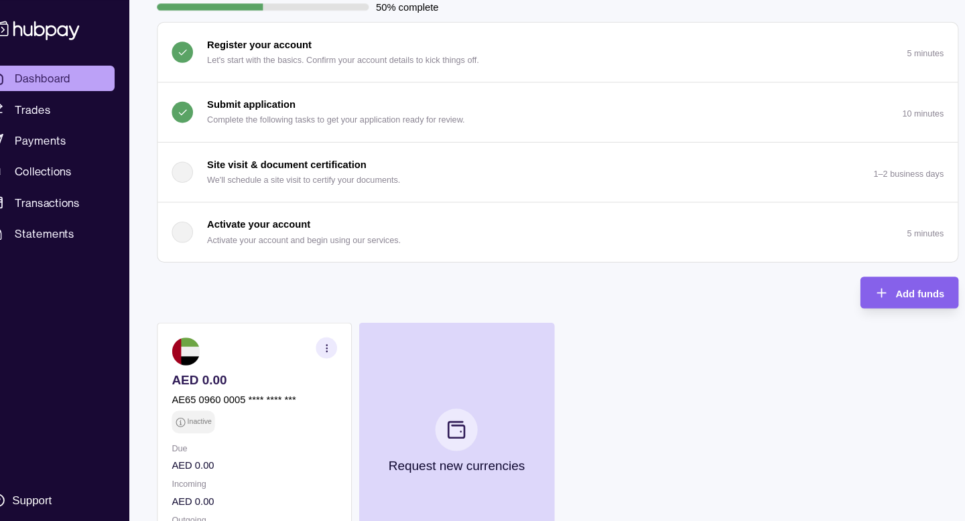
scroll to position [101, 0]
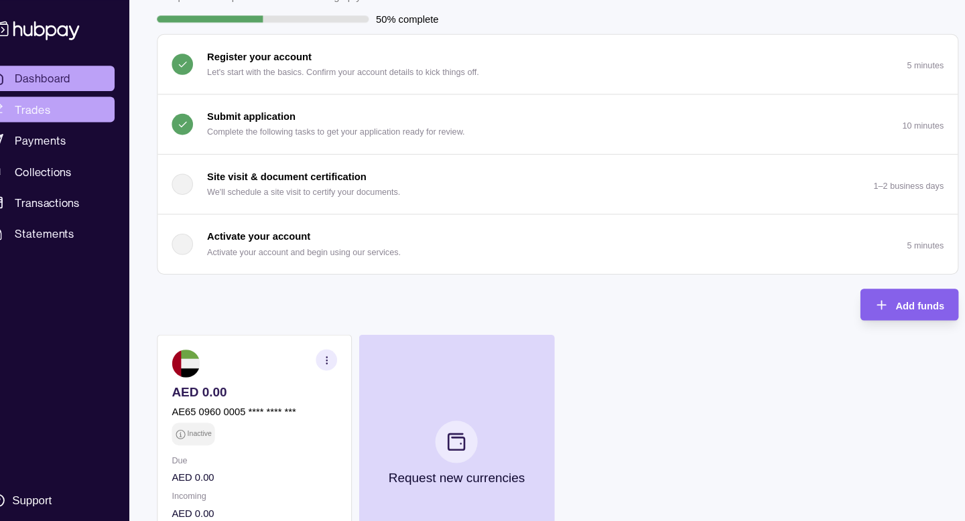
click at [78, 105] on link "Trades" at bounding box center [75, 104] width 124 height 24
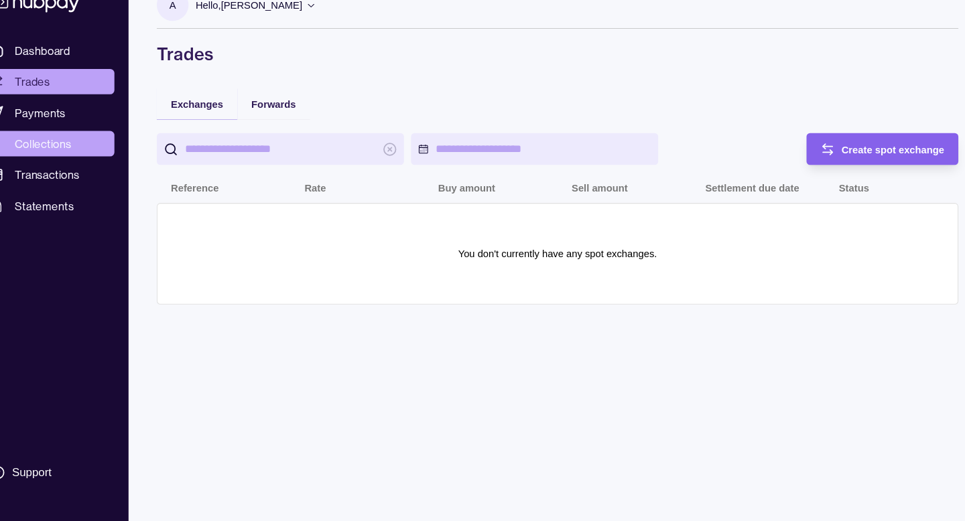
click at [76, 172] on link "Collections" at bounding box center [75, 163] width 124 height 24
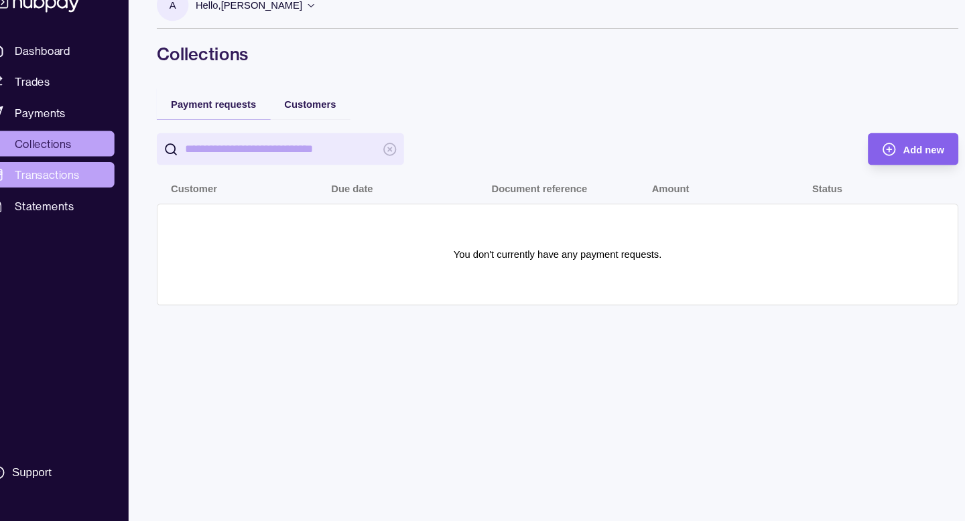
click at [67, 201] on link "Transactions" at bounding box center [75, 192] width 124 height 24
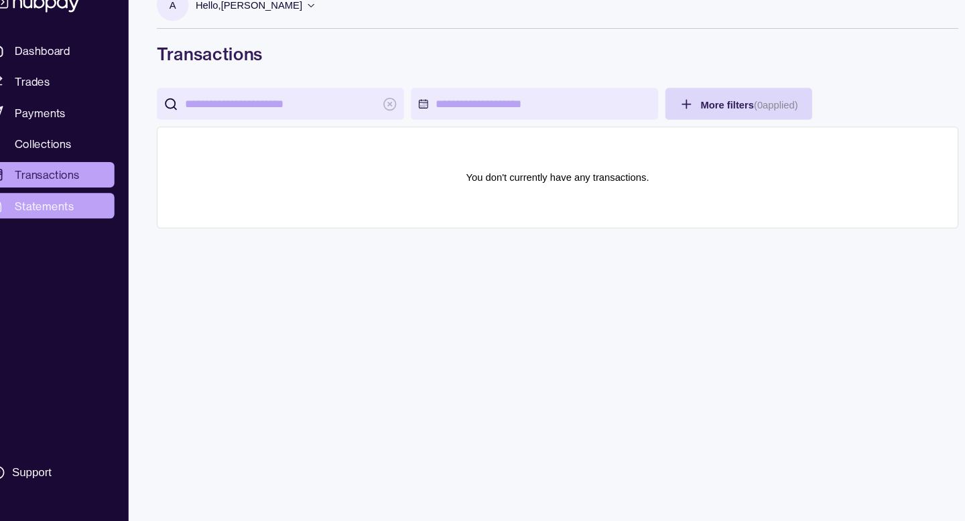
click at [72, 218] on span "Statements" at bounding box center [71, 222] width 56 height 16
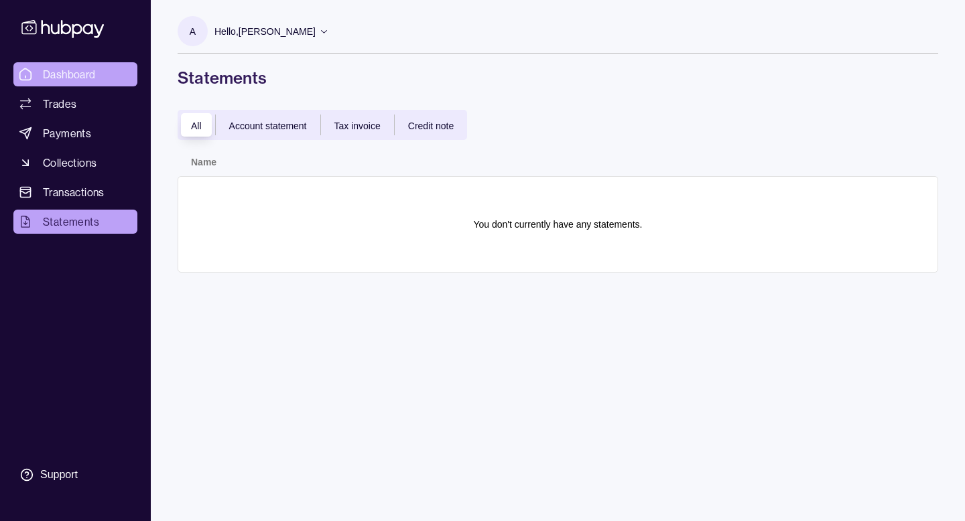
click at [98, 70] on link "Dashboard" at bounding box center [75, 74] width 124 height 24
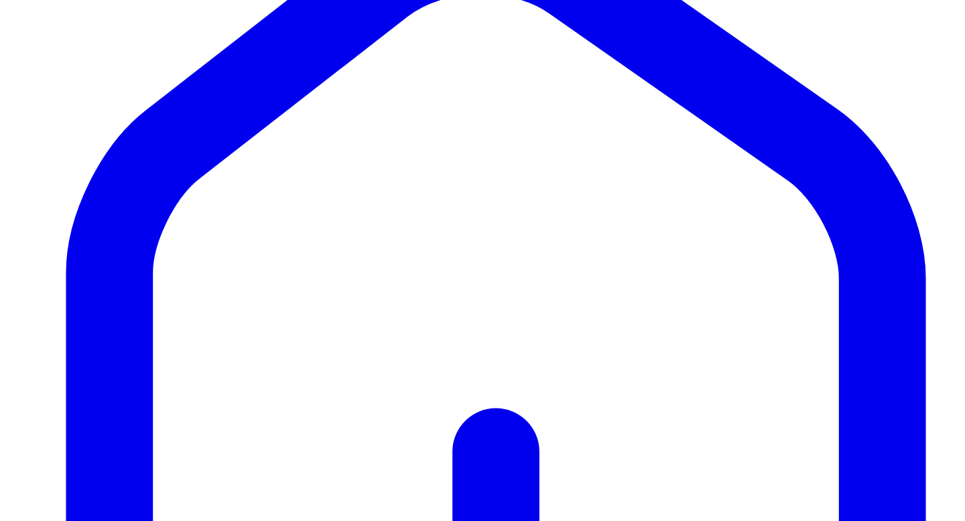
scroll to position [218, 0]
